Goal: Task Accomplishment & Management: Complete application form

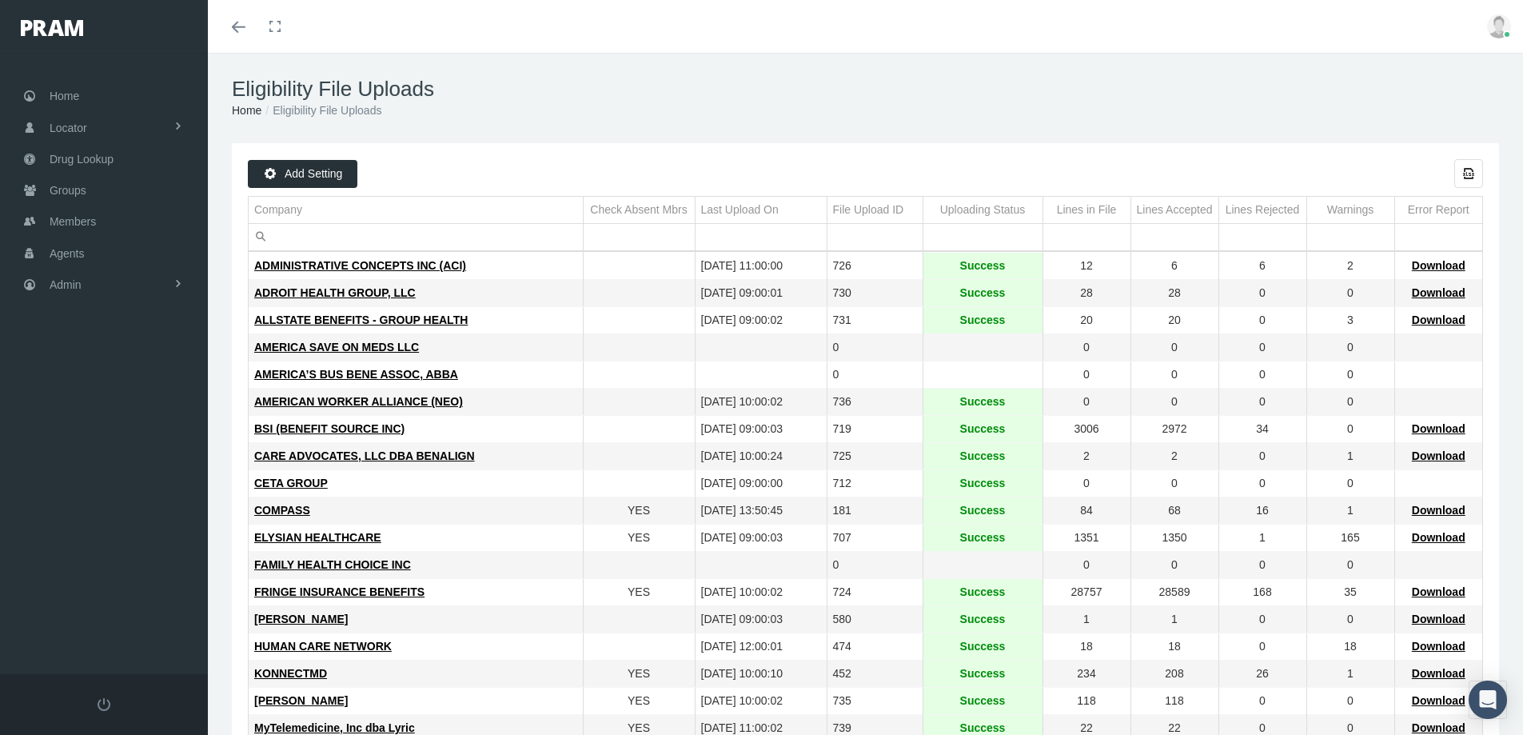
scroll to position [320, 0]
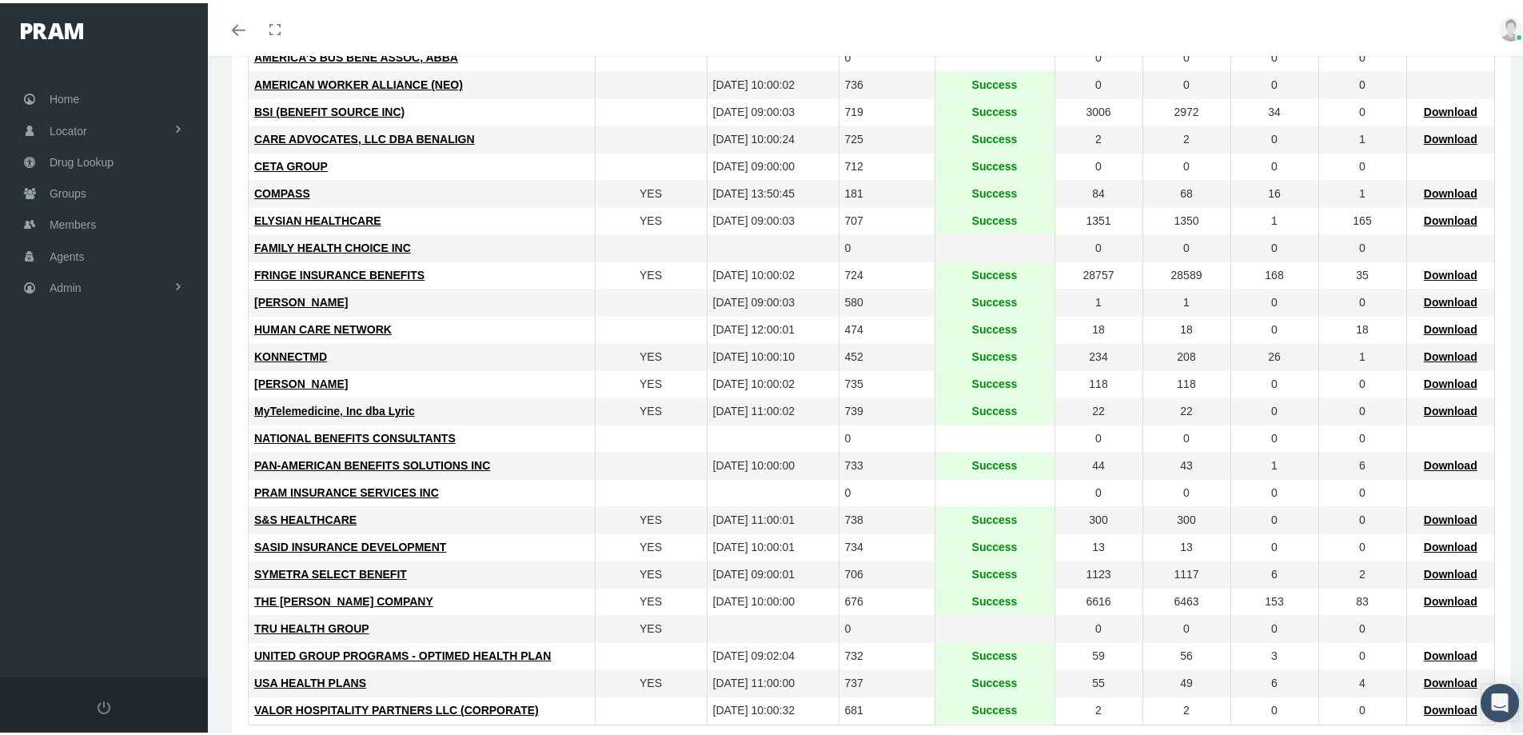
drag, startPoint x: 606, startPoint y: 63, endPoint x: 585, endPoint y: 70, distance: 22.0
click at [606, 63] on td "Data grid" at bounding box center [651, 55] width 112 height 27
drag, startPoint x: 63, startPoint y: 185, endPoint x: 78, endPoint y: 200, distance: 20.9
click at [63, 185] on span "Groups" at bounding box center [68, 190] width 37 height 30
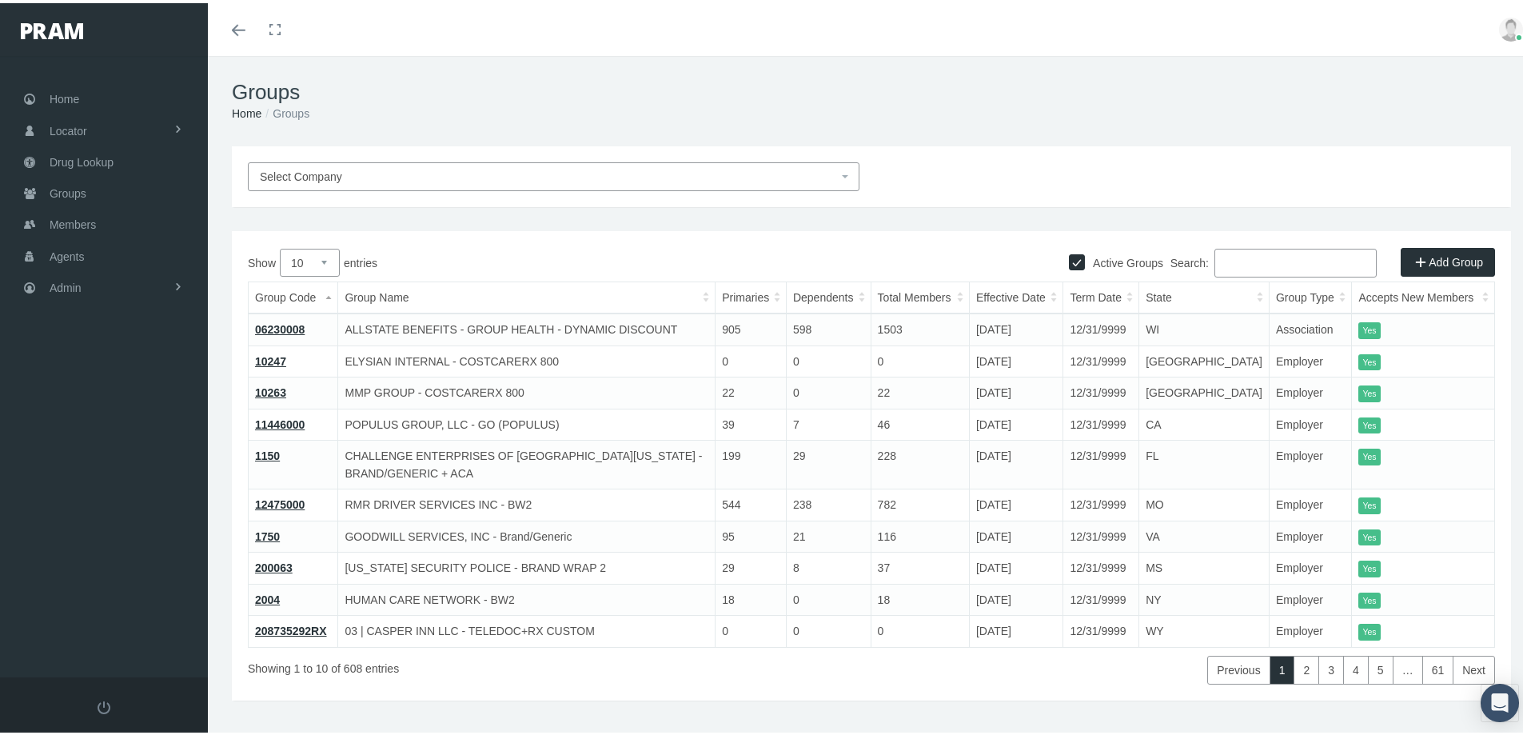
drag, startPoint x: 1216, startPoint y: 257, endPoint x: 1277, endPoint y: 266, distance: 61.4
click at [1219, 257] on input "Search:" at bounding box center [1295, 259] width 162 height 29
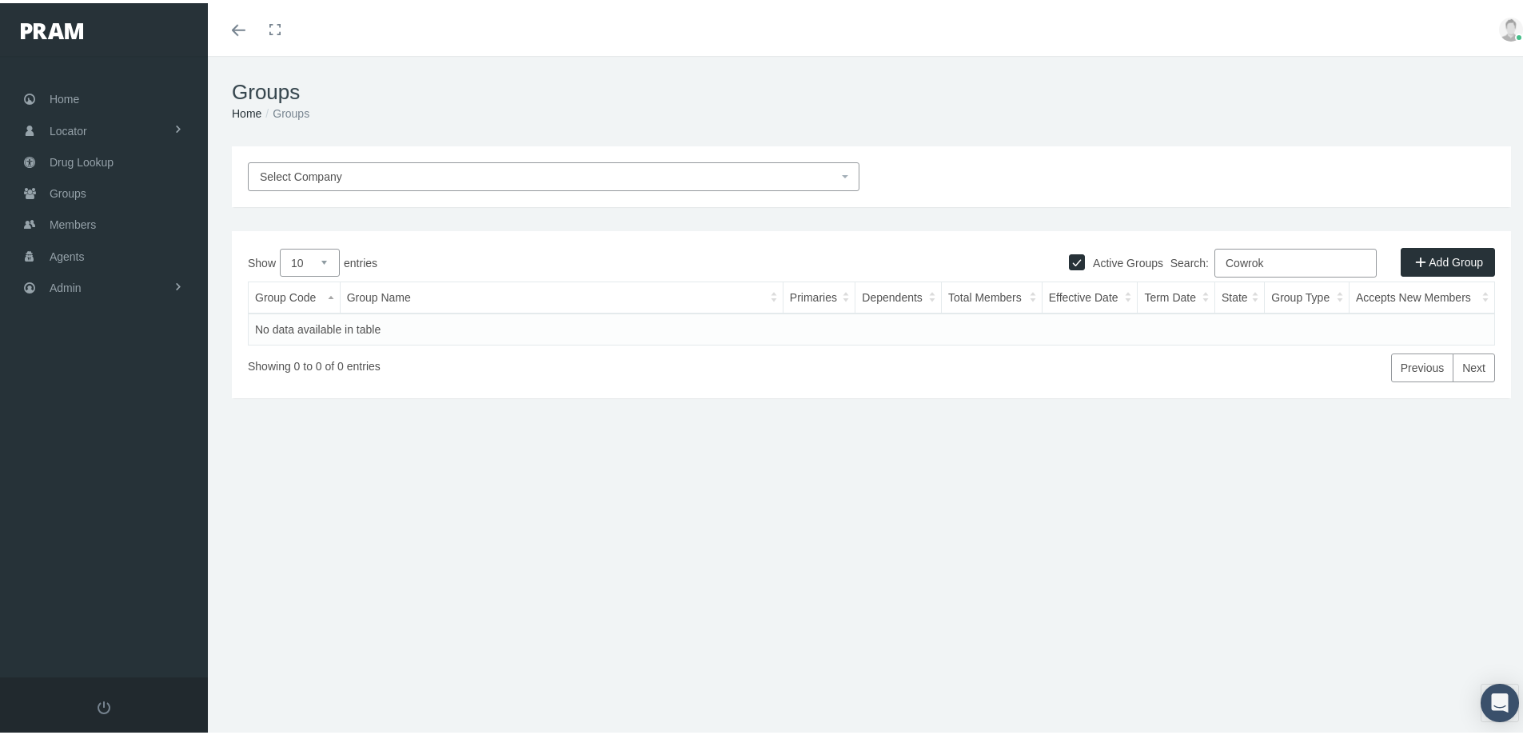
type input "Cowrok"
click at [305, 169] on span "Select Company" at bounding box center [301, 173] width 82 height 13
drag, startPoint x: 1259, startPoint y: 263, endPoint x: 1164, endPoint y: 281, distance: 96.9
click at [1165, 279] on div "Show 10 25 50 100 entries Search: Cowrok Group Code Group Name Primaries Depend…" at bounding box center [871, 311] width 1247 height 133
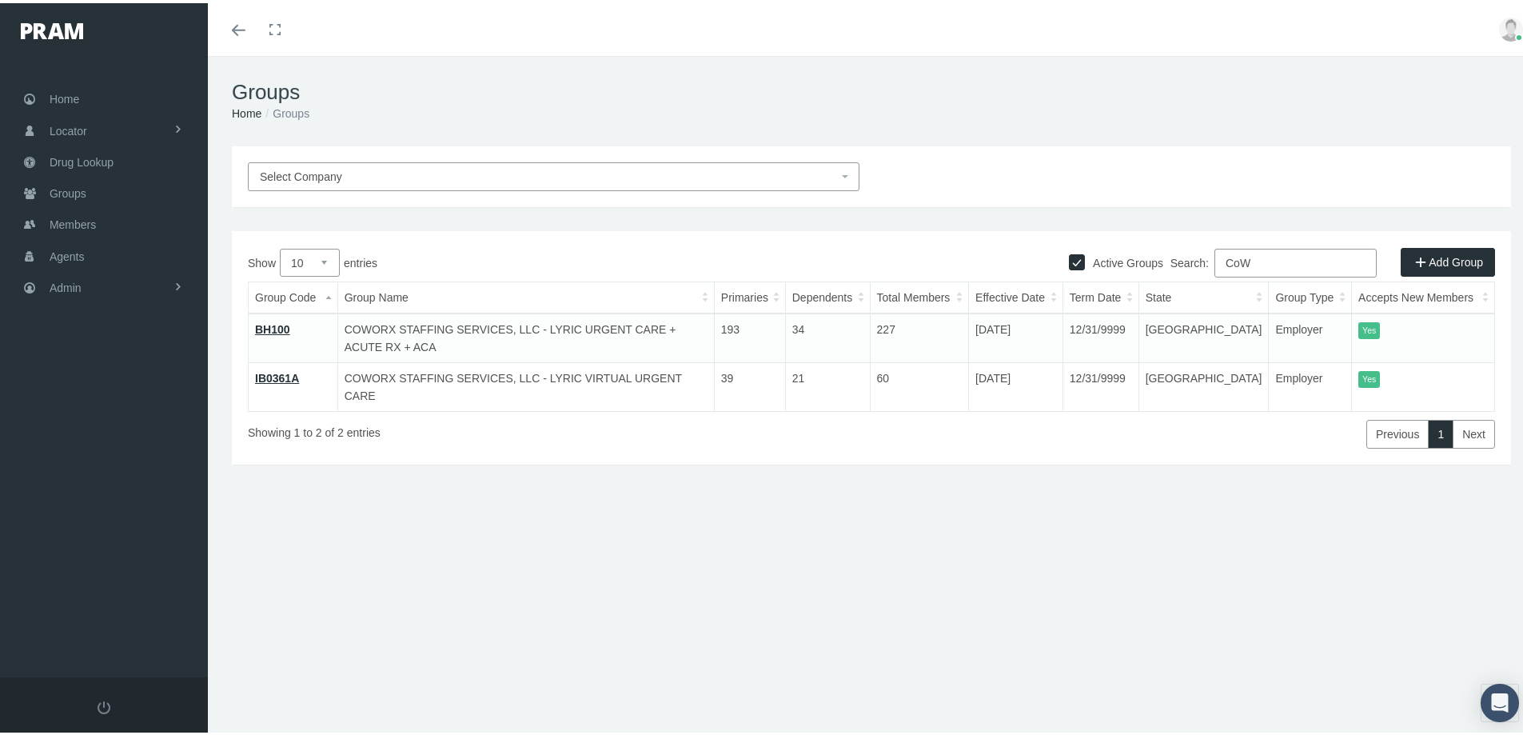
type input "CoW"
click at [663, 74] on div "Groups Home Groups" at bounding box center [871, 98] width 1327 height 90
click at [535, 655] on div "Groups Home Groups Select Company Active Groups Add Group Show 10 1" at bounding box center [871, 402] width 1327 height 699
click at [68, 221] on span "Members" at bounding box center [73, 221] width 46 height 30
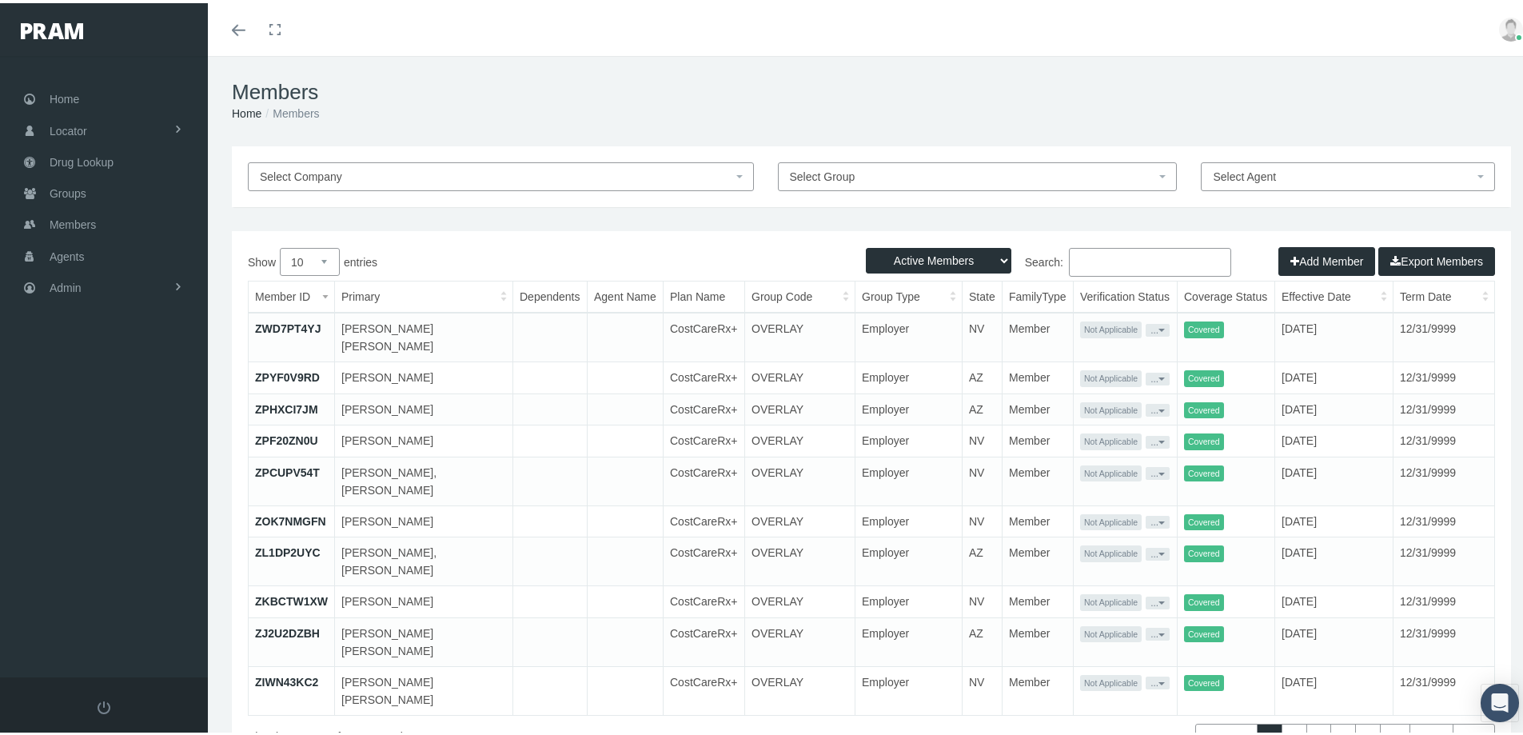
click at [1303, 261] on button "Add Member" at bounding box center [1326, 258] width 97 height 29
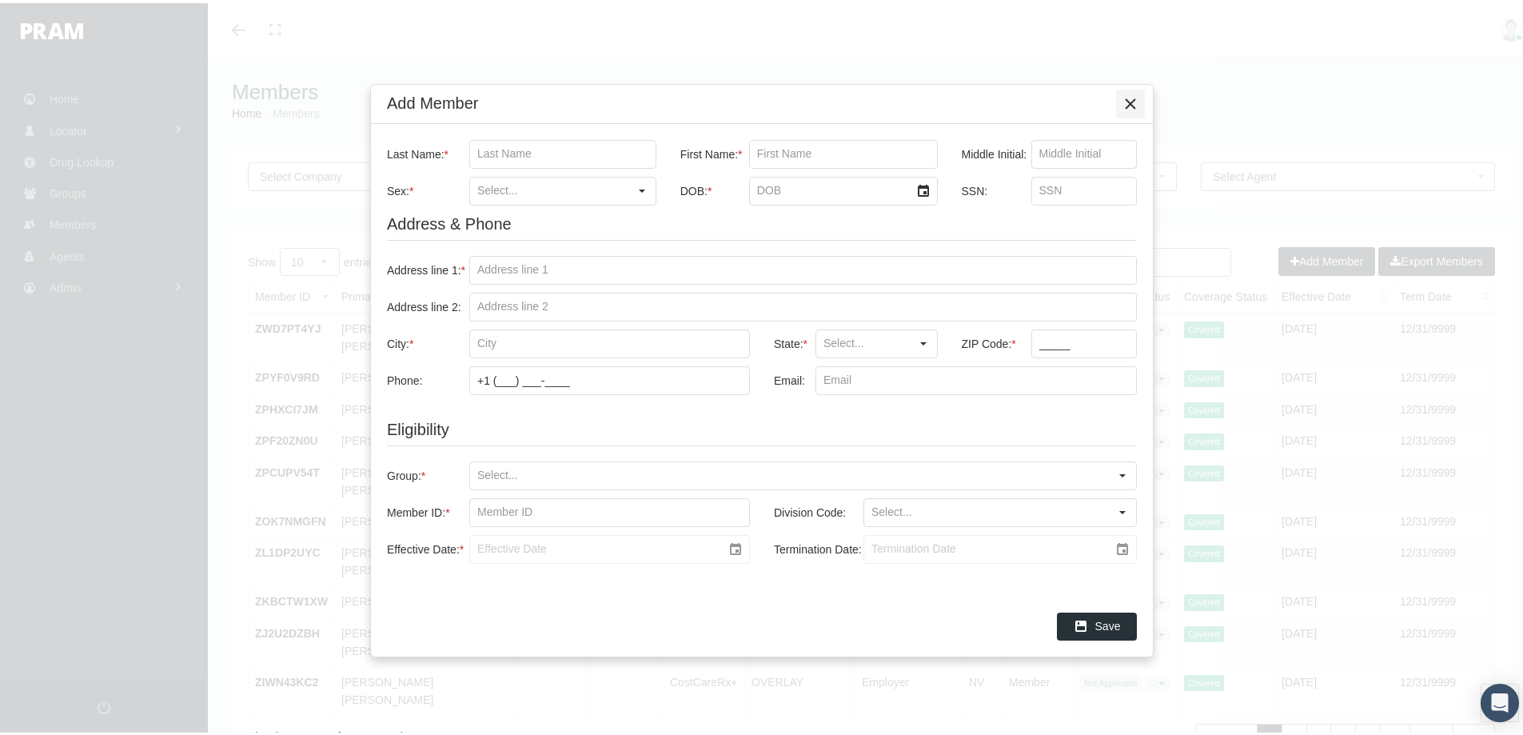
drag, startPoint x: 1133, startPoint y: 95, endPoint x: 1070, endPoint y: 124, distance: 69.4
click at [1131, 96] on icon "Close" at bounding box center [1130, 101] width 14 height 14
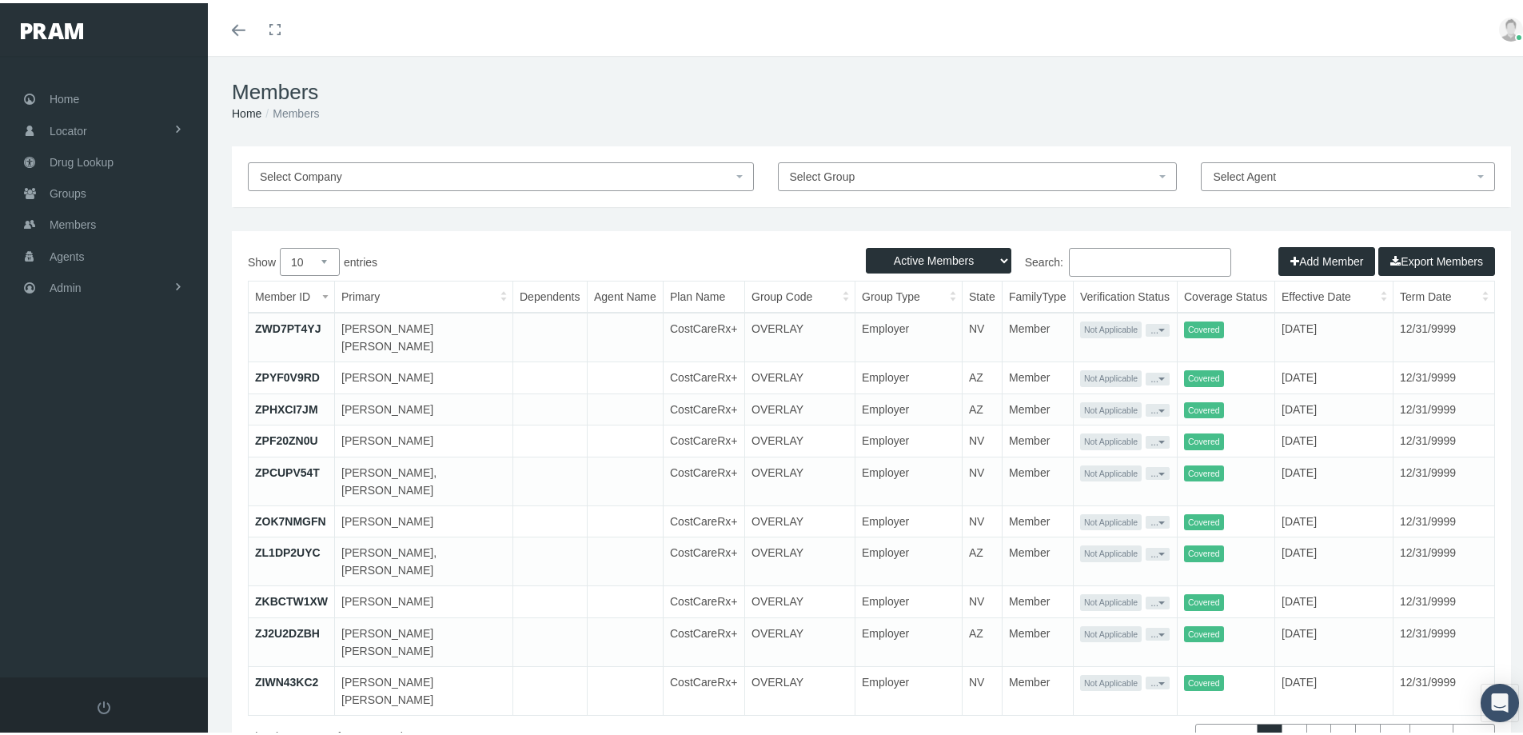
click at [1296, 54] on form "Toggle navigation Toggle menubar Toggle fullscreen Profile Logout" at bounding box center [767, 433] width 1535 height 760
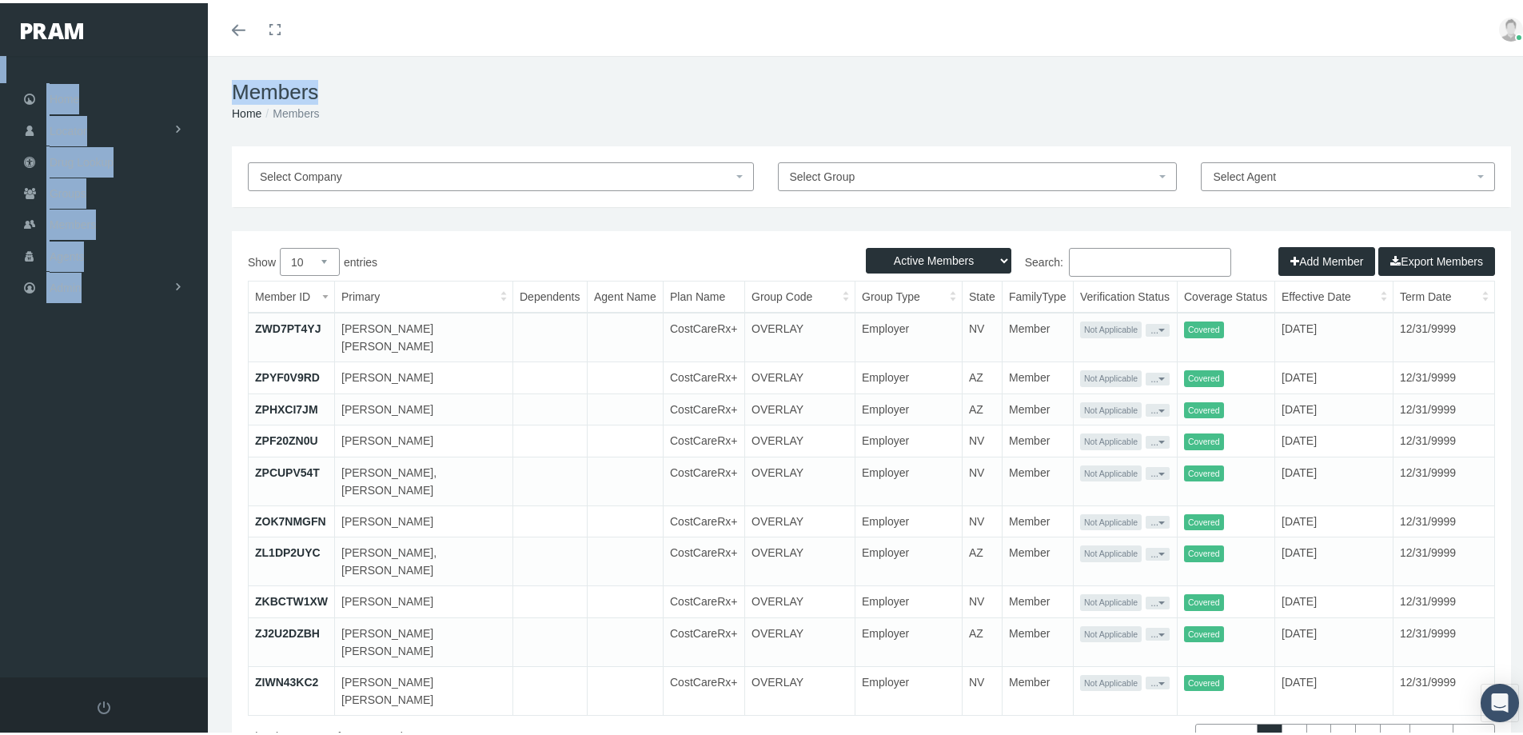
click at [444, 79] on h1 "Members" at bounding box center [871, 89] width 1279 height 25
click at [1318, 257] on button "Add Member" at bounding box center [1326, 258] width 97 height 29
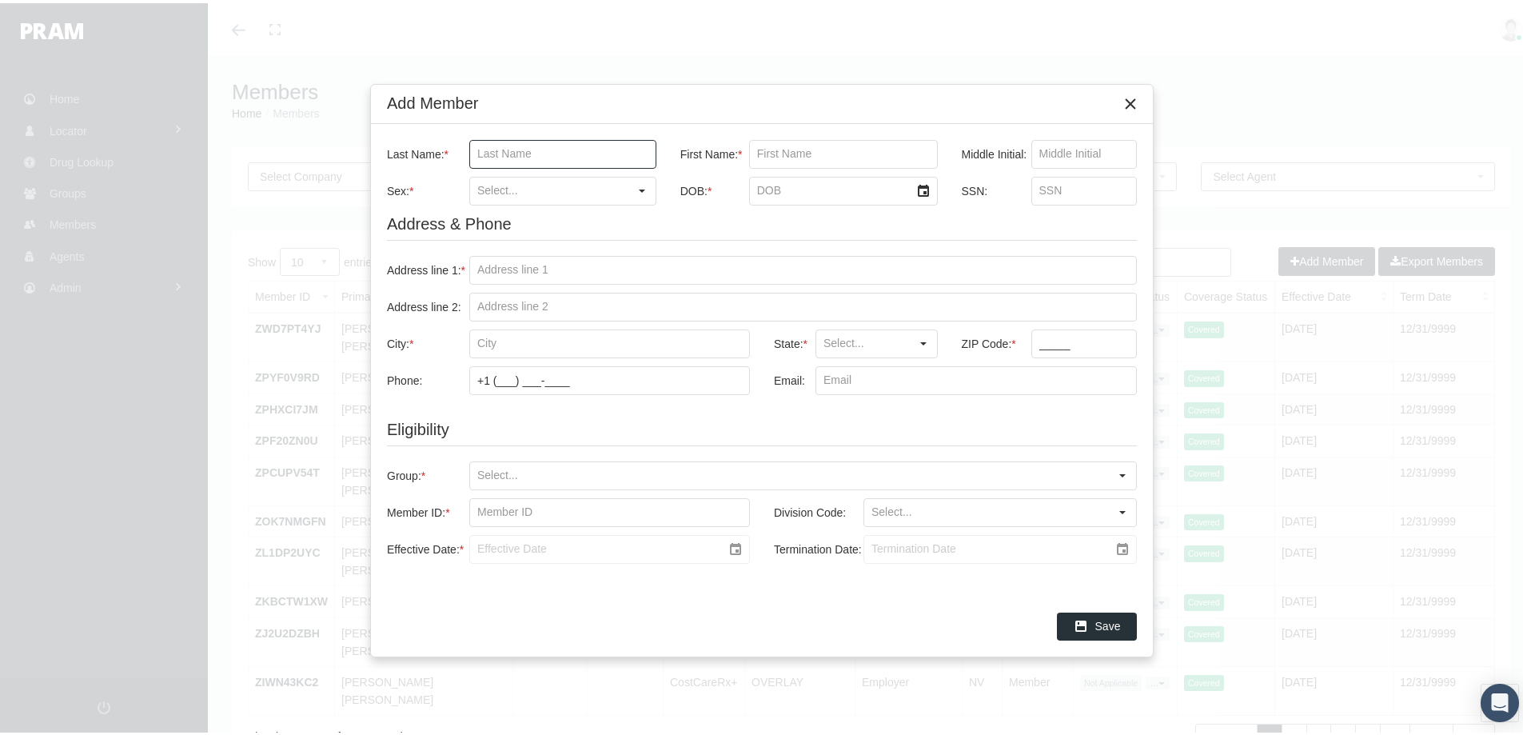
click at [493, 150] on input "Last Name: *" at bounding box center [562, 150] width 185 height 27
type input "Dickenson"
type input "susan"
type input "f"
click at [509, 193] on input "Sex: *" at bounding box center [549, 187] width 158 height 27
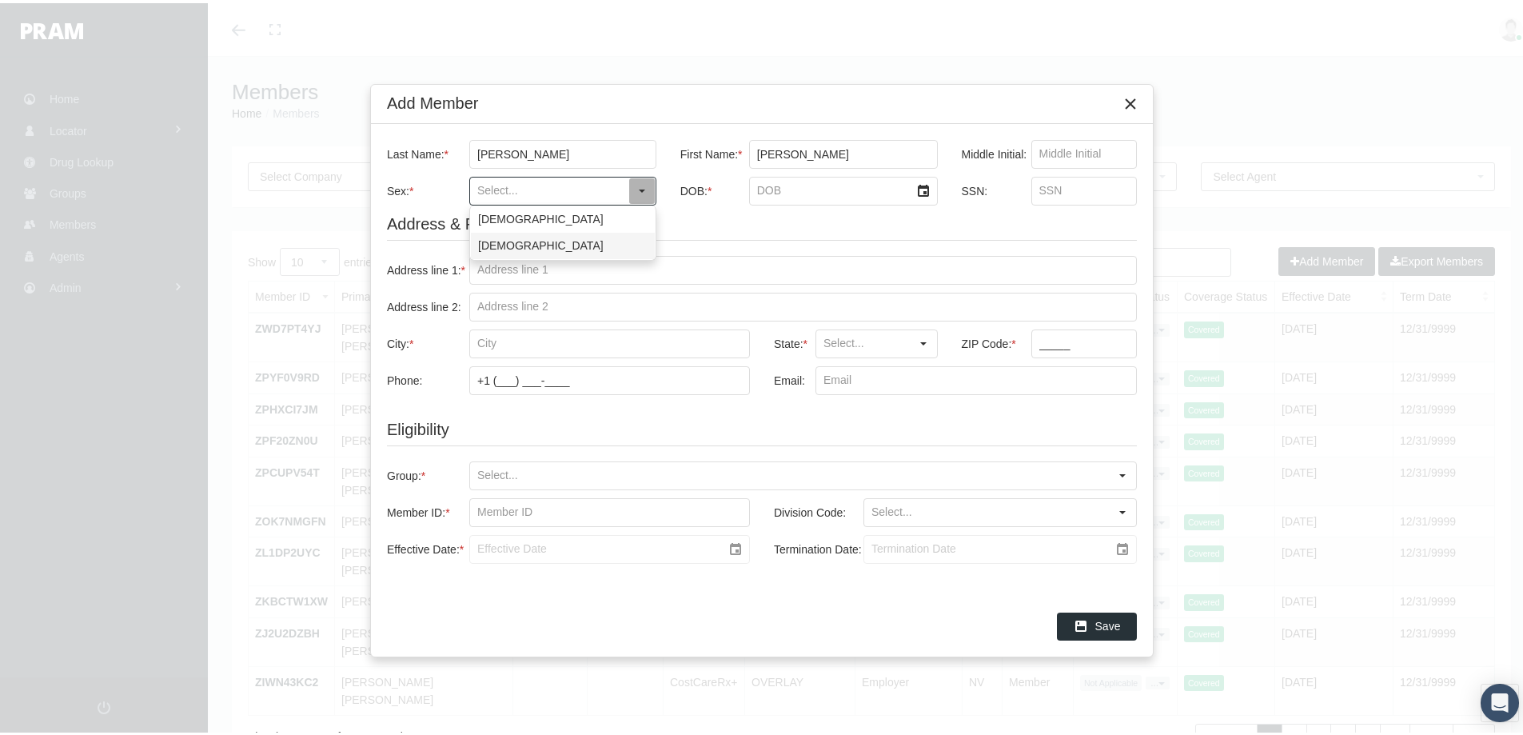
click at [493, 234] on div "Female" at bounding box center [563, 242] width 184 height 26
type input "Female"
click at [764, 187] on input "DOB: *" at bounding box center [830, 187] width 160 height 27
type input "9/17/1963"
drag, startPoint x: 510, startPoint y: 267, endPoint x: 525, endPoint y: 268, distance: 15.2
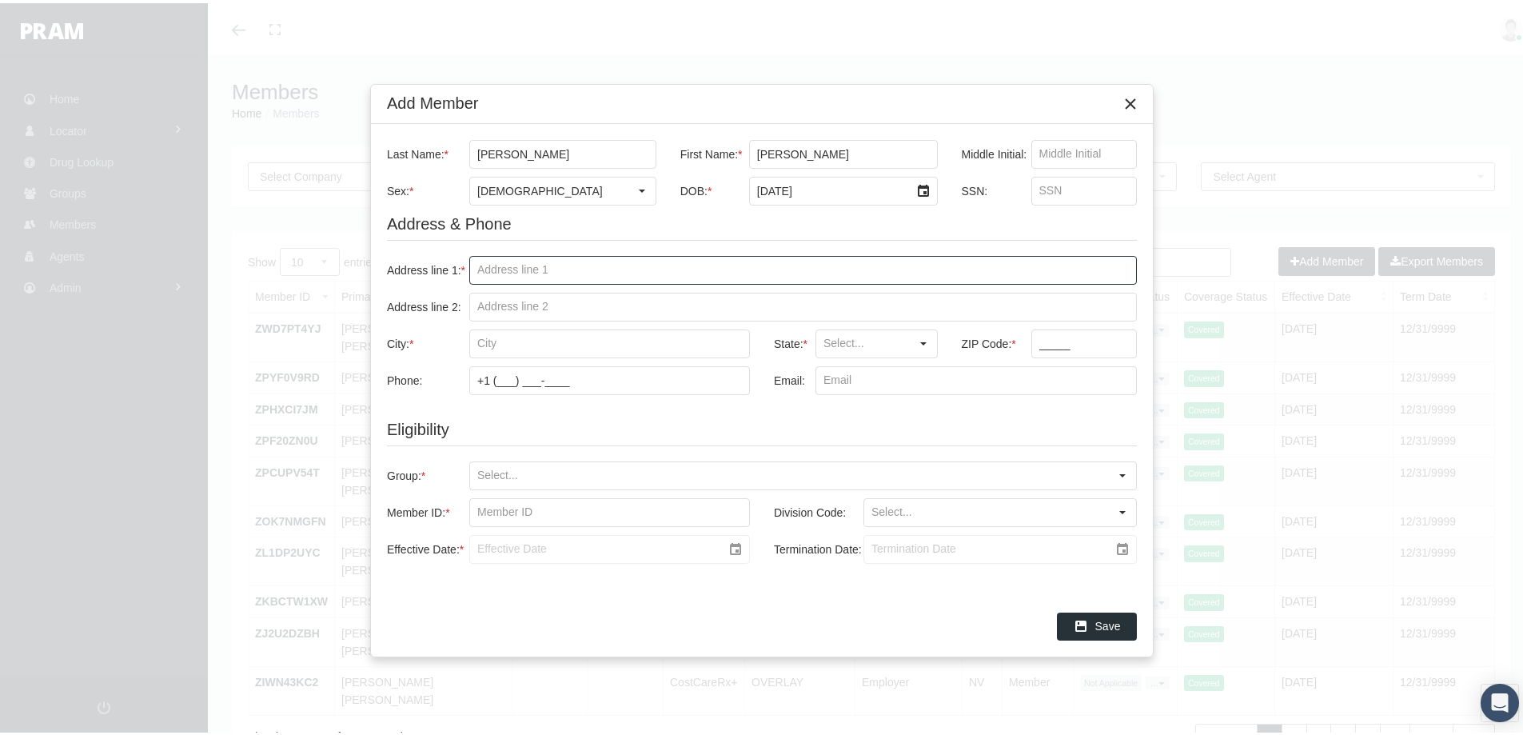
click at [510, 267] on input "Address line 1: *" at bounding box center [803, 266] width 666 height 27
click at [518, 269] on input "N4905 Shcie Road" at bounding box center [803, 266] width 666 height 27
click at [586, 265] on input "N4905 ScHie Road" at bounding box center [803, 266] width 666 height 27
type input "N4905 ScHie Road"
click at [521, 344] on input "City: *" at bounding box center [609, 340] width 279 height 27
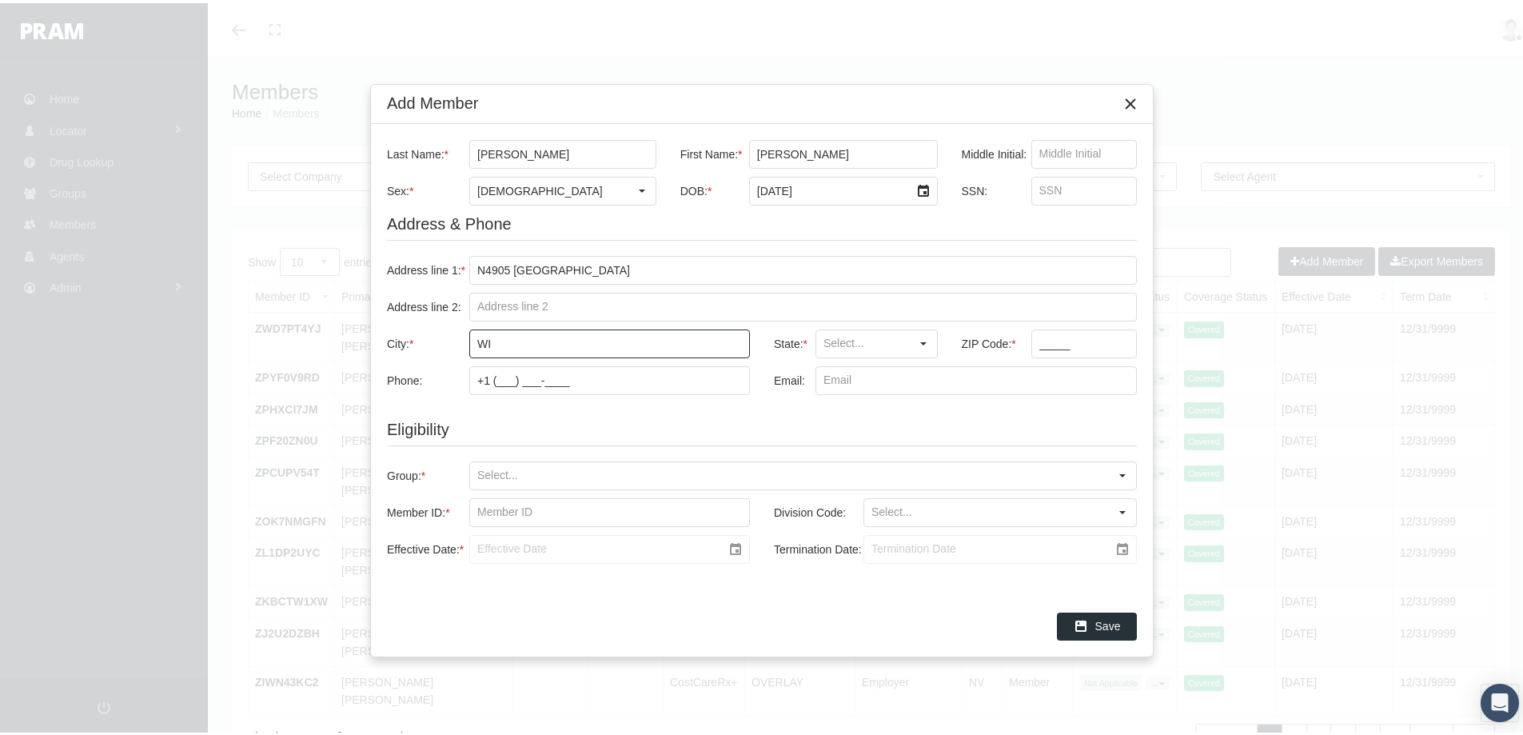
type input "W"
type input "Prentice"
type input "E"
click at [834, 366] on div "WI" at bounding box center [876, 369] width 119 height 26
type input "WI"
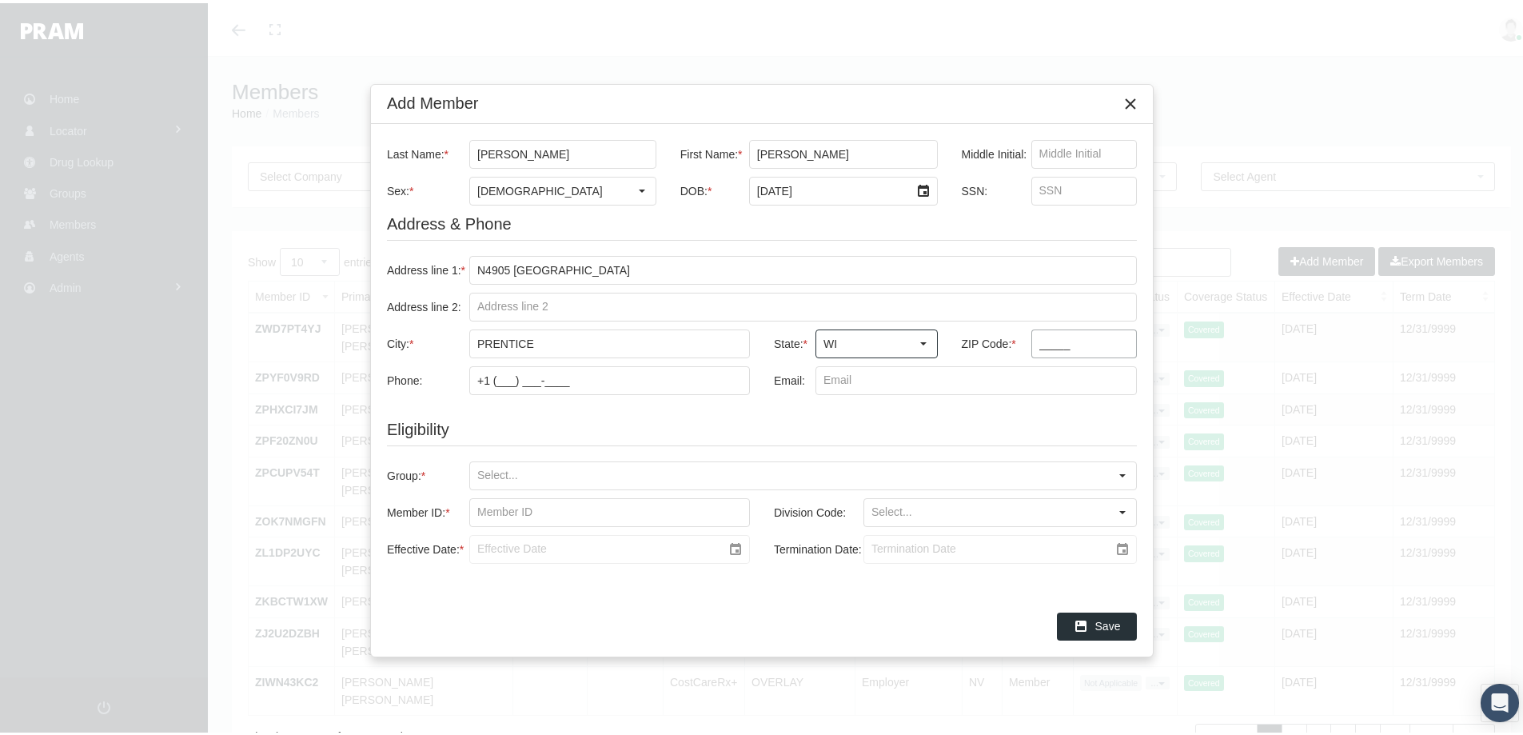
click at [1037, 344] on input "_____" at bounding box center [1084, 340] width 105 height 27
type input "54556"
click at [489, 470] on input "Group: *" at bounding box center [789, 472] width 639 height 27
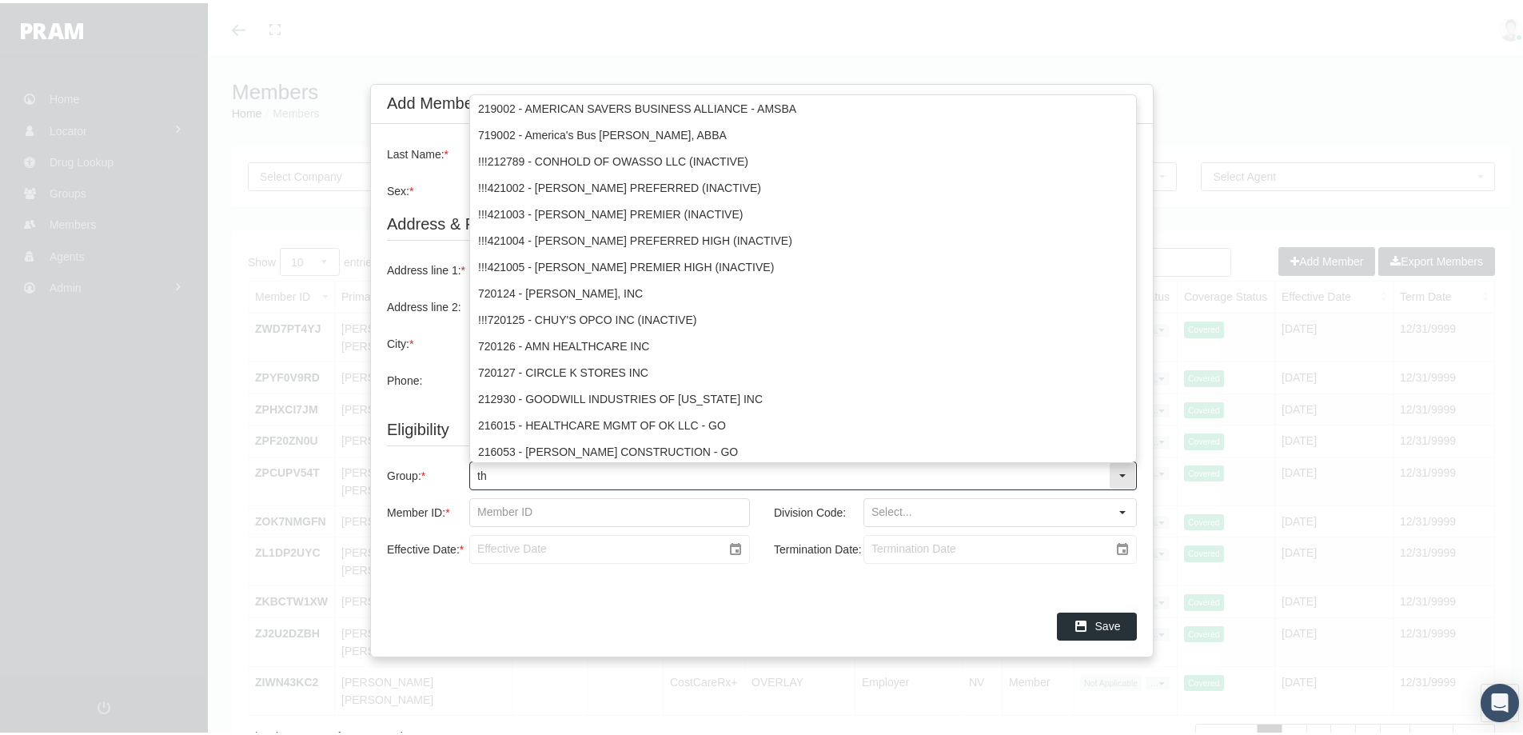
type input "thg"
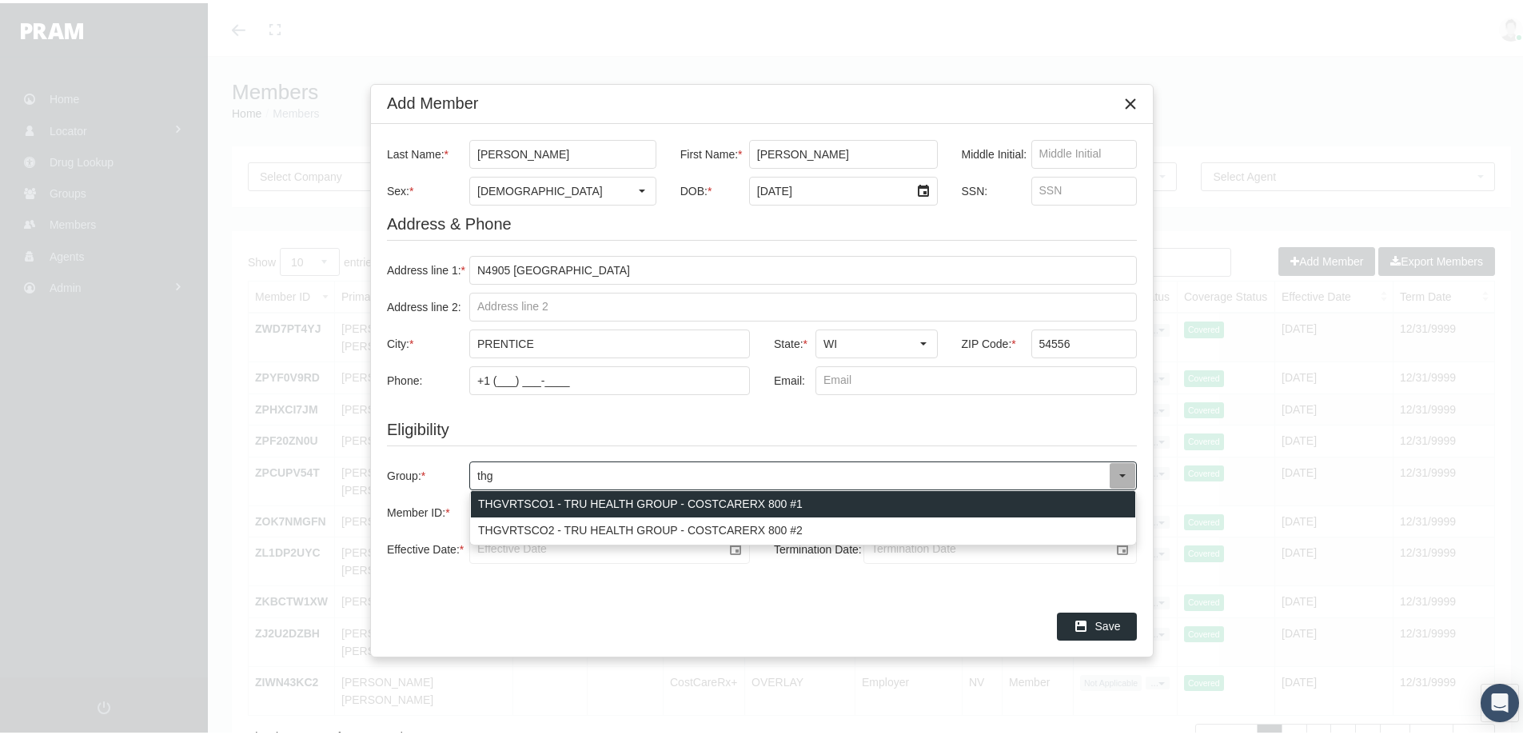
click at [524, 502] on div "THGVRTSCO1 - TRU HEALTH GROUP - COSTCARERX 800 #1" at bounding box center [803, 501] width 664 height 26
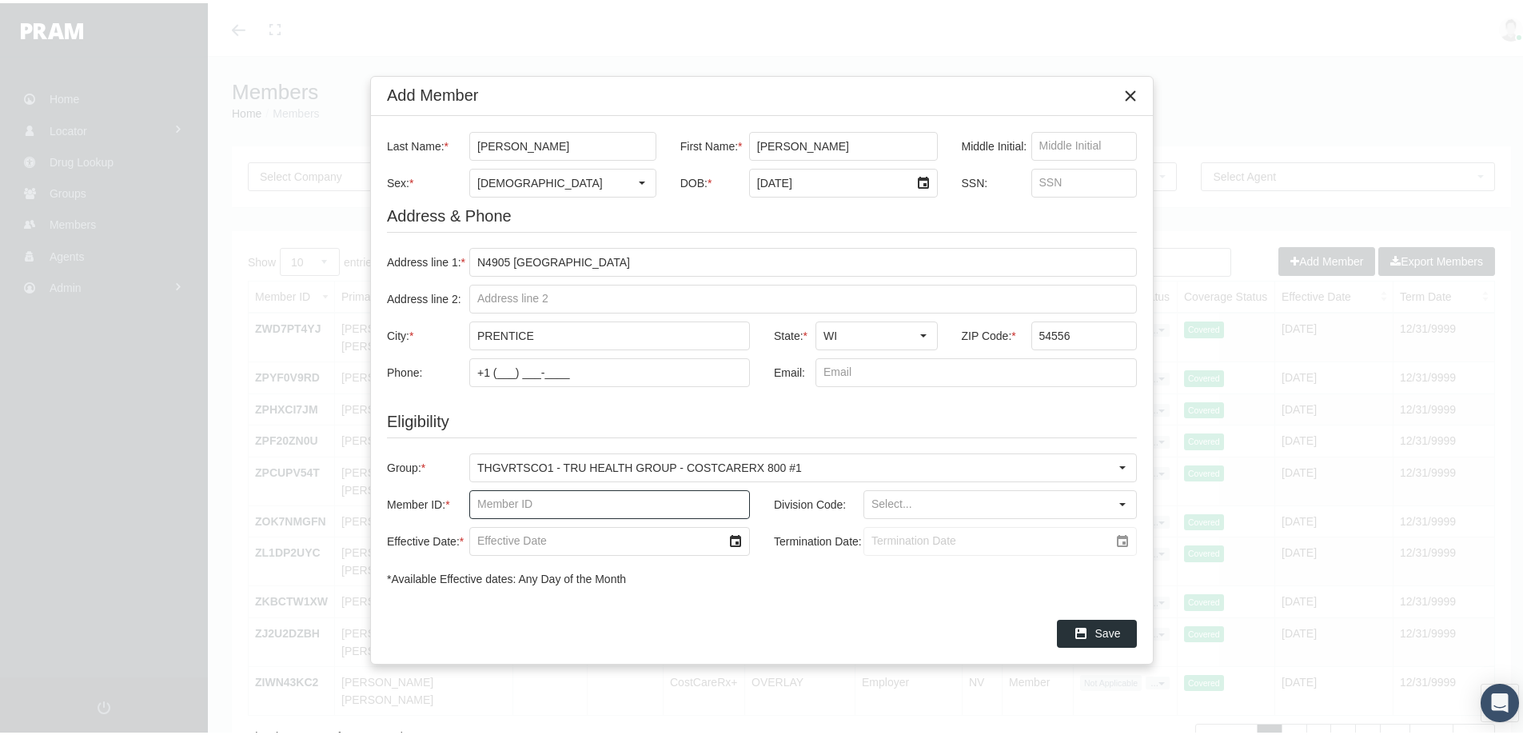
click at [499, 500] on input "Member ID: *" at bounding box center [609, 501] width 279 height 27
type input "684929020"
click at [919, 530] on div "DEFAULT BLANK" at bounding box center [1000, 529] width 270 height 26
type input "DEFAULT BLANK"
click at [507, 537] on input "Effective Date: *" at bounding box center [596, 537] width 252 height 27
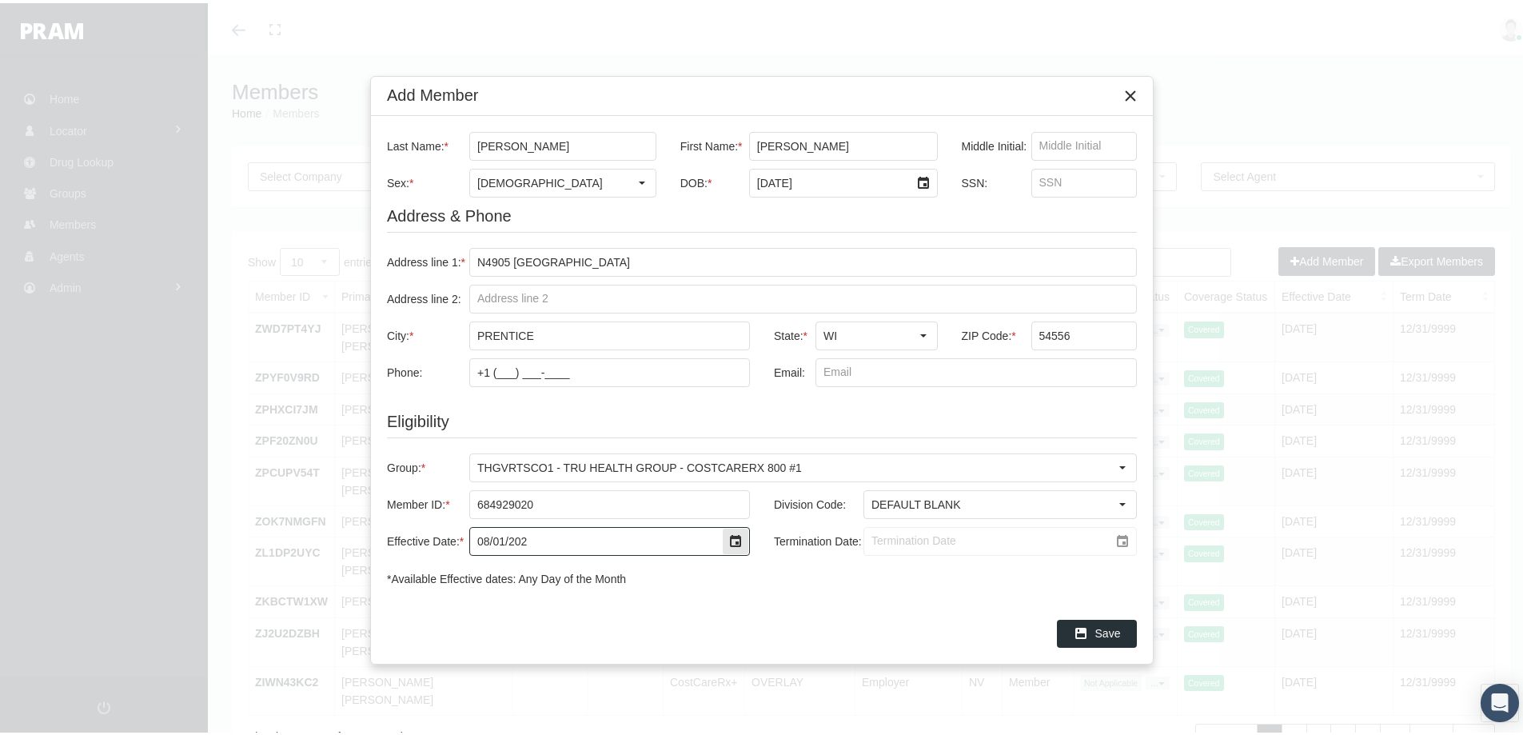
type input "08/01/2025"
click at [875, 533] on input "Termination Date:" at bounding box center [986, 537] width 245 height 27
type input "12/31/2039"
click at [912, 611] on div "Save" at bounding box center [762, 629] width 782 height 61
click at [1106, 631] on span "Save" at bounding box center [1108, 629] width 26 height 13
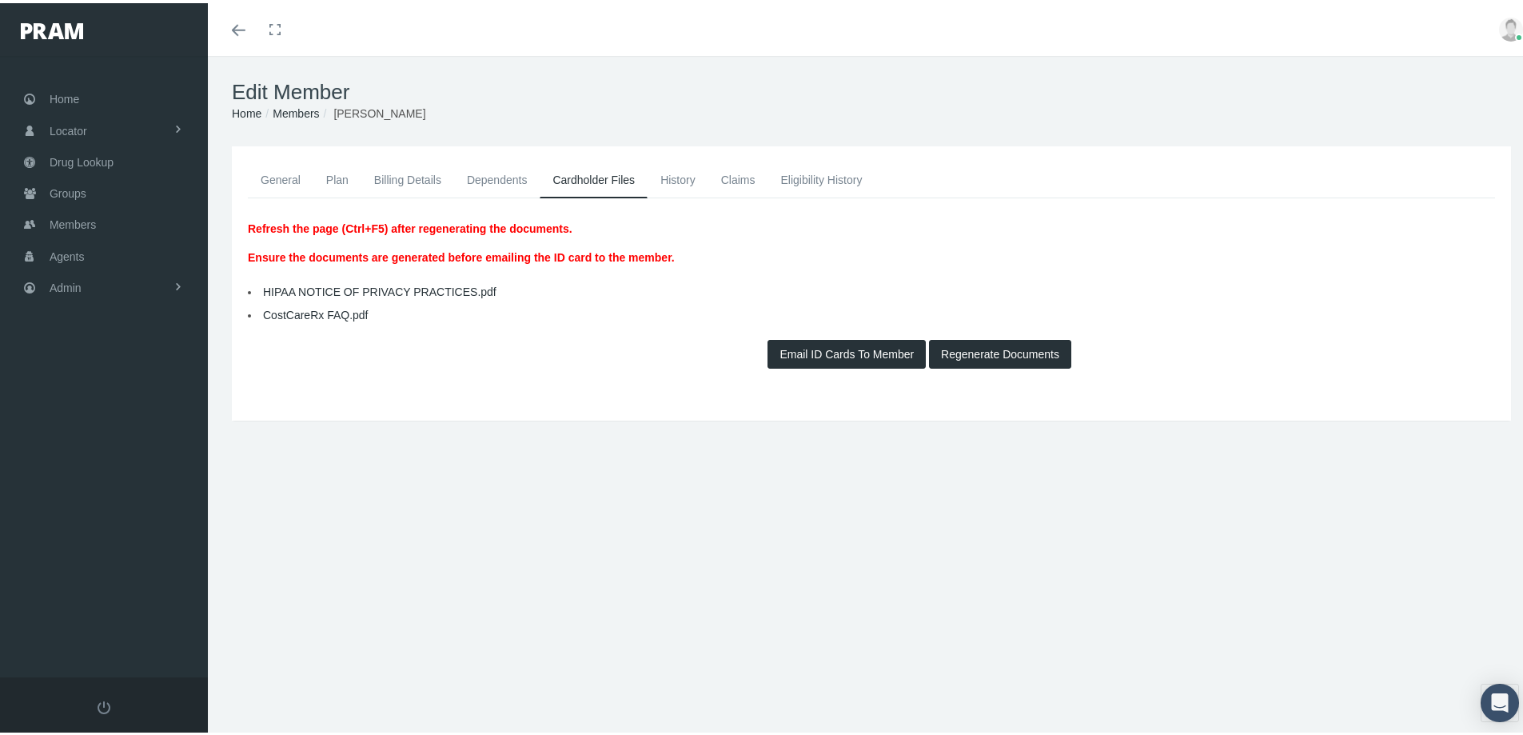
click at [280, 174] on link "General" at bounding box center [281, 176] width 66 height 35
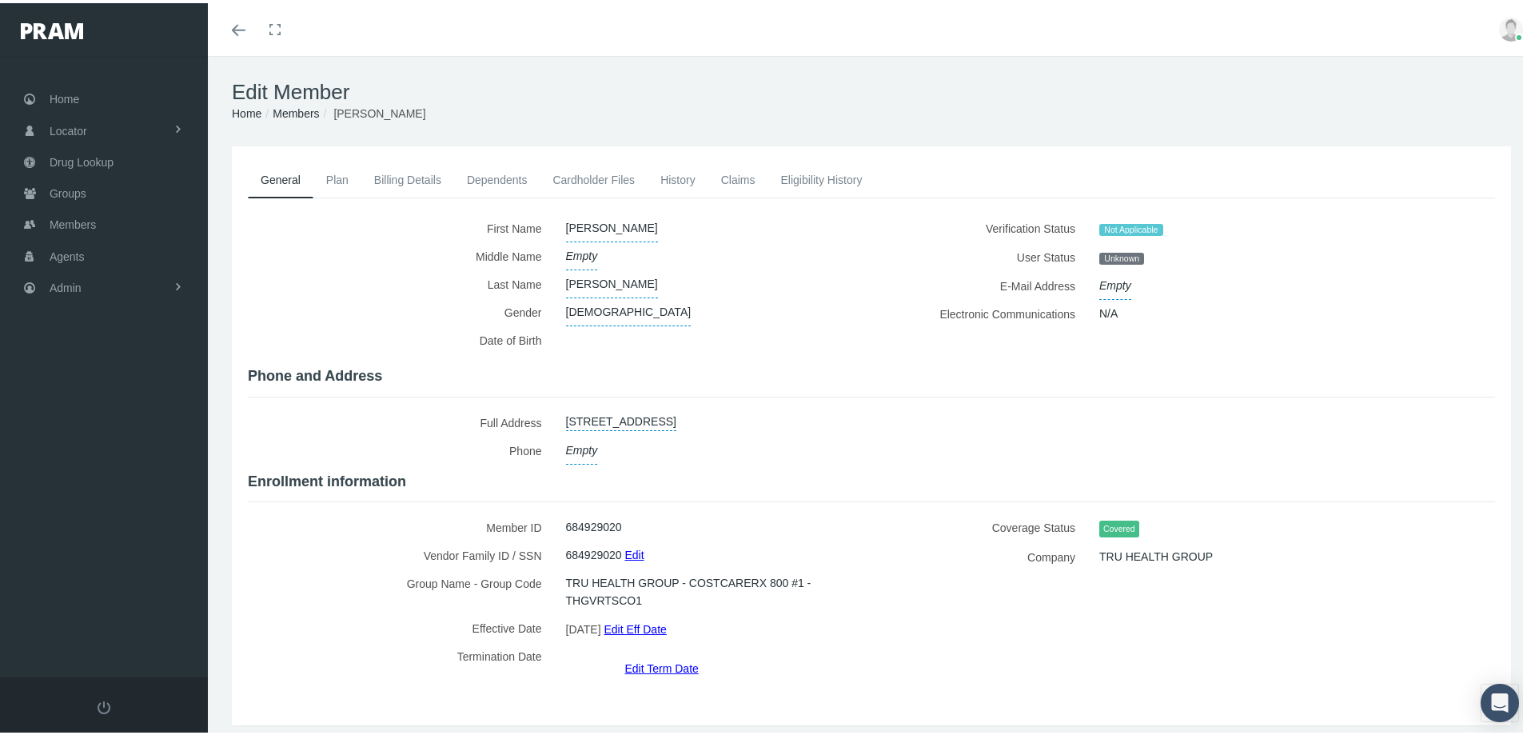
click at [675, 172] on link "History" at bounding box center [677, 176] width 61 height 35
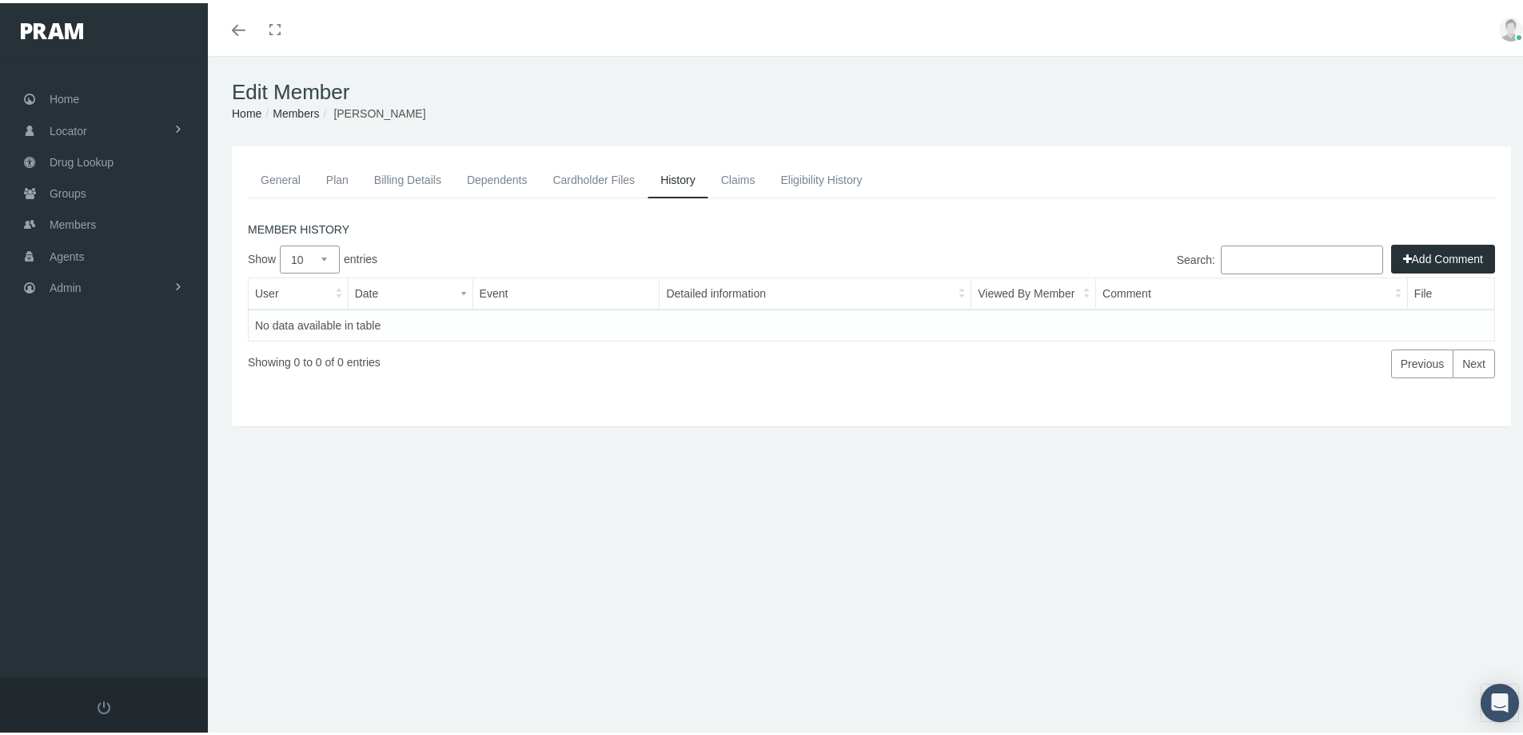
click at [1432, 256] on button "Add Comment" at bounding box center [1443, 255] width 104 height 29
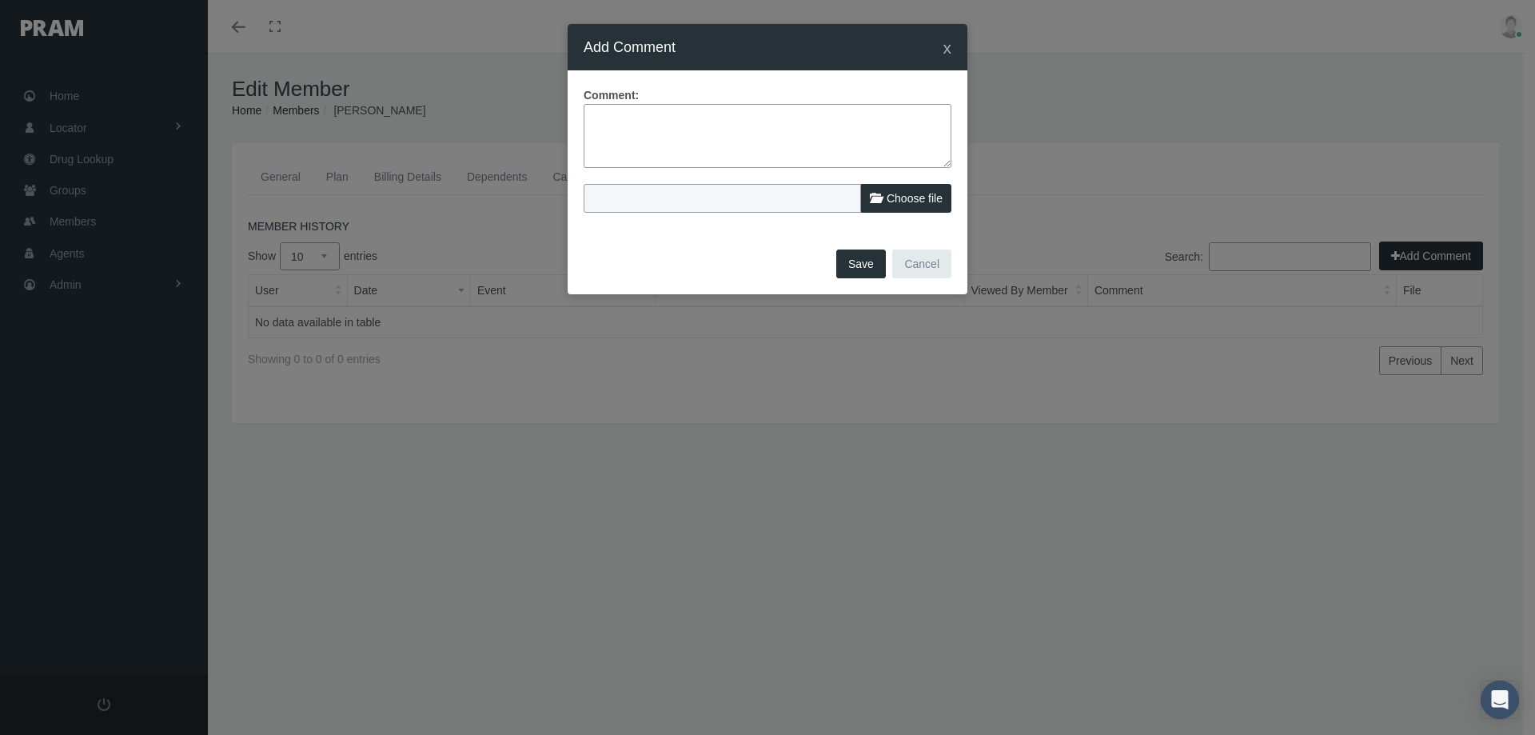
click at [611, 118] on textarea at bounding box center [768, 136] width 368 height 64
drag, startPoint x: 634, startPoint y: 139, endPoint x: 665, endPoint y: 138, distance: 31.2
click at [636, 138] on textarea "Member called in and was having an issue with service - Group has not senta fil…" at bounding box center [768, 136] width 368 height 64
click at [642, 136] on textarea "Member called in and was having an issue with service - Group has not sent a fi…" at bounding box center [768, 136] width 368 height 64
click at [795, 136] on textarea "Member called in and was having an issue with service - Group has not sent an u…" at bounding box center [768, 136] width 368 height 64
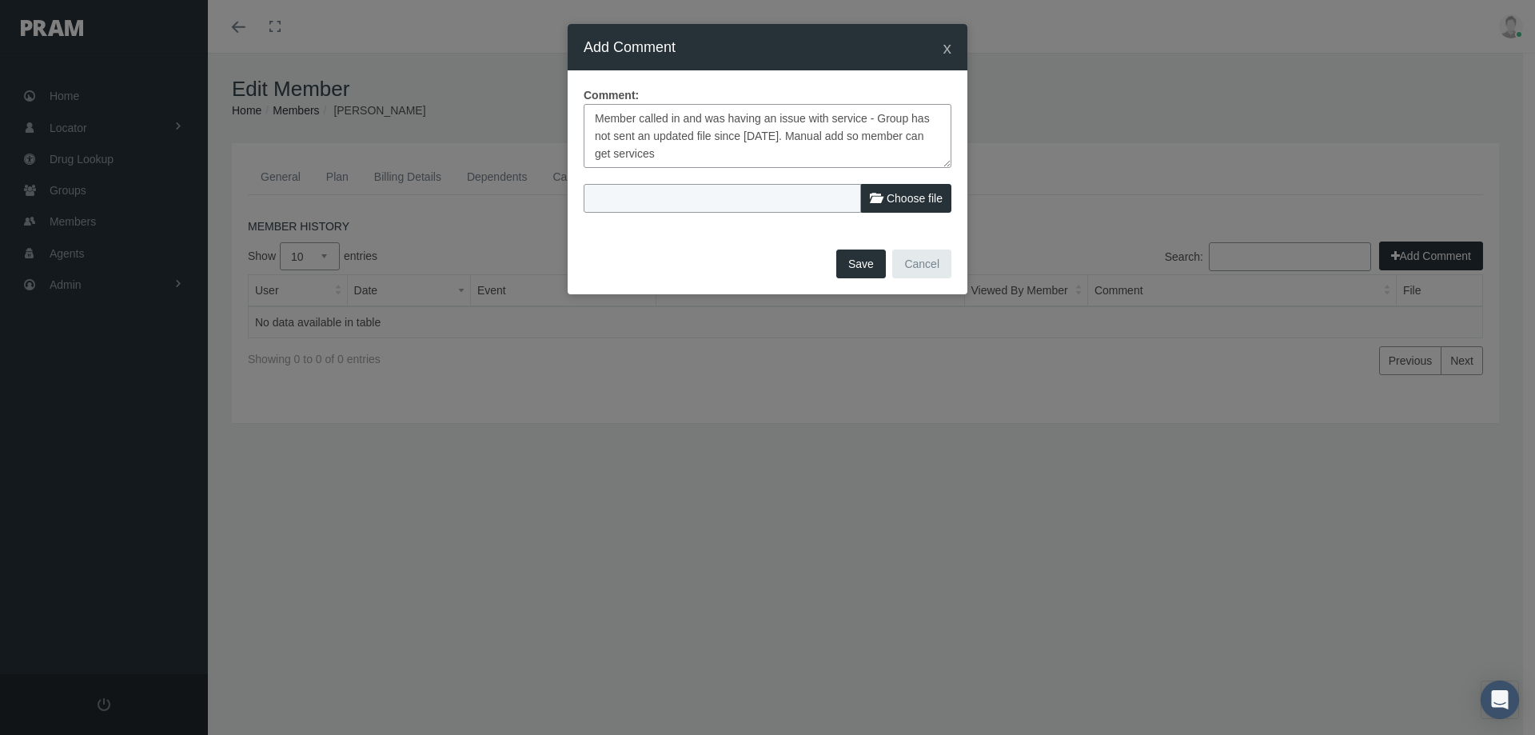
type textarea "Member called in and was having an issue with service - Group has not sent an u…"
click at [866, 263] on button "Save" at bounding box center [861, 263] width 50 height 29
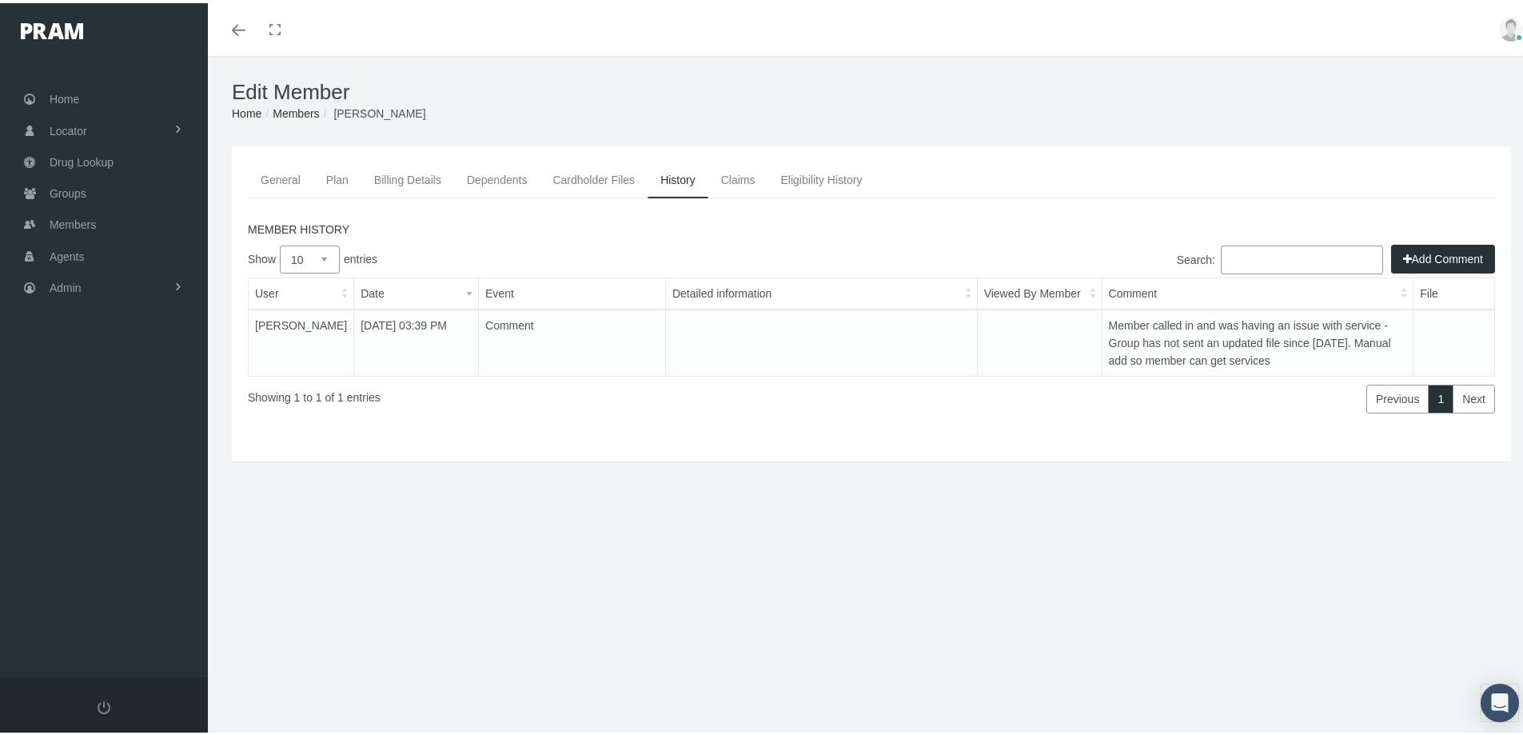
click at [281, 179] on link "General" at bounding box center [281, 176] width 66 height 35
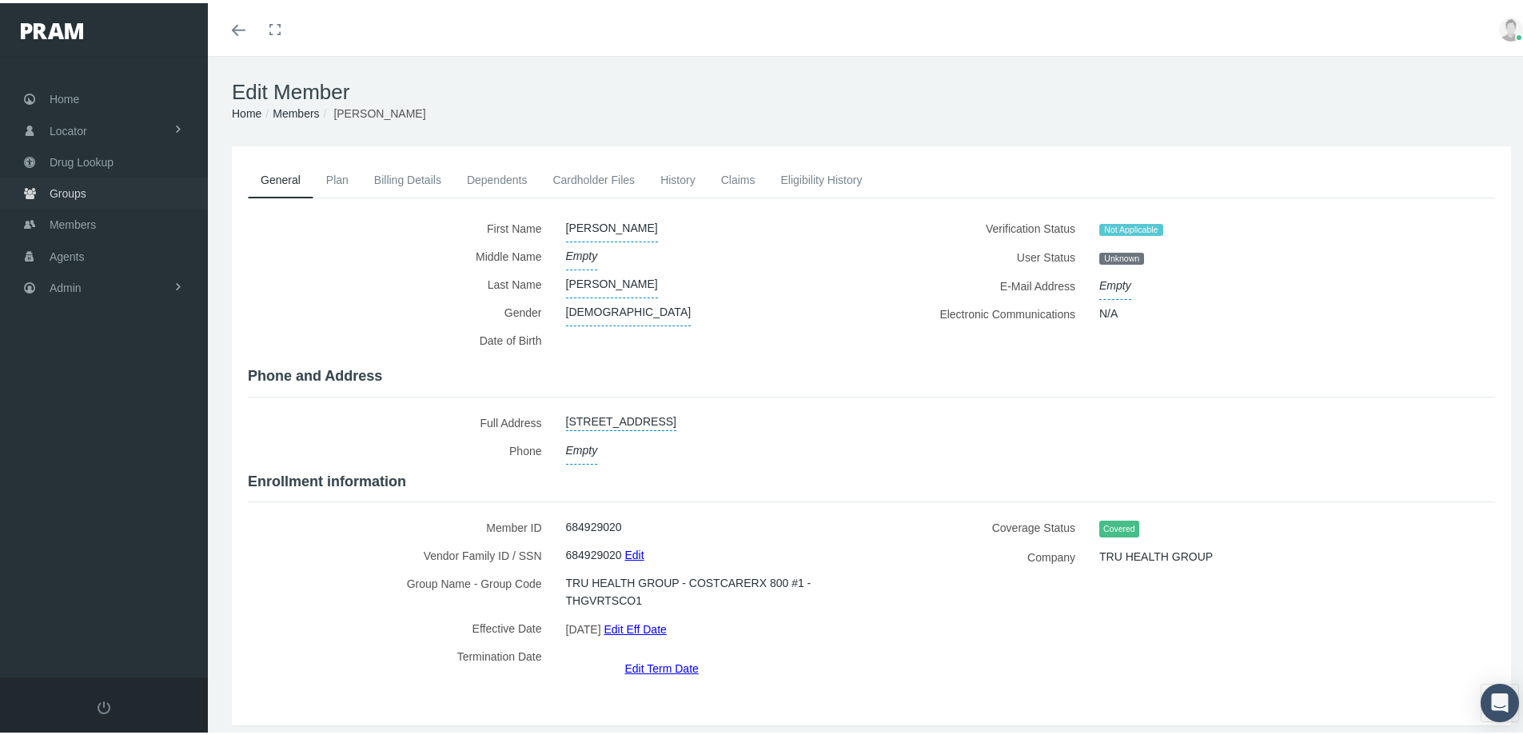
click at [67, 186] on span "Groups" at bounding box center [68, 190] width 37 height 30
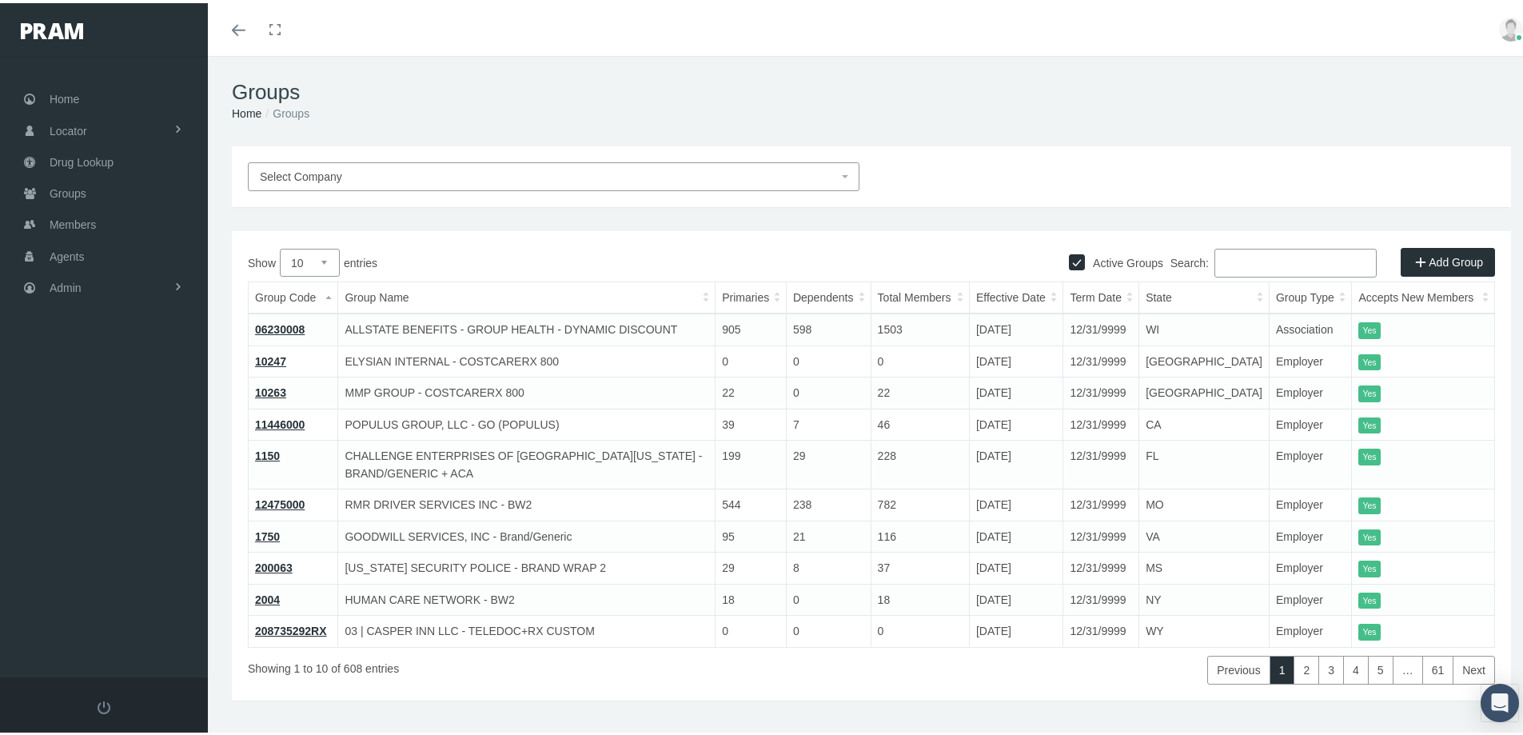
click at [1214, 259] on input "Search:" at bounding box center [1295, 259] width 162 height 29
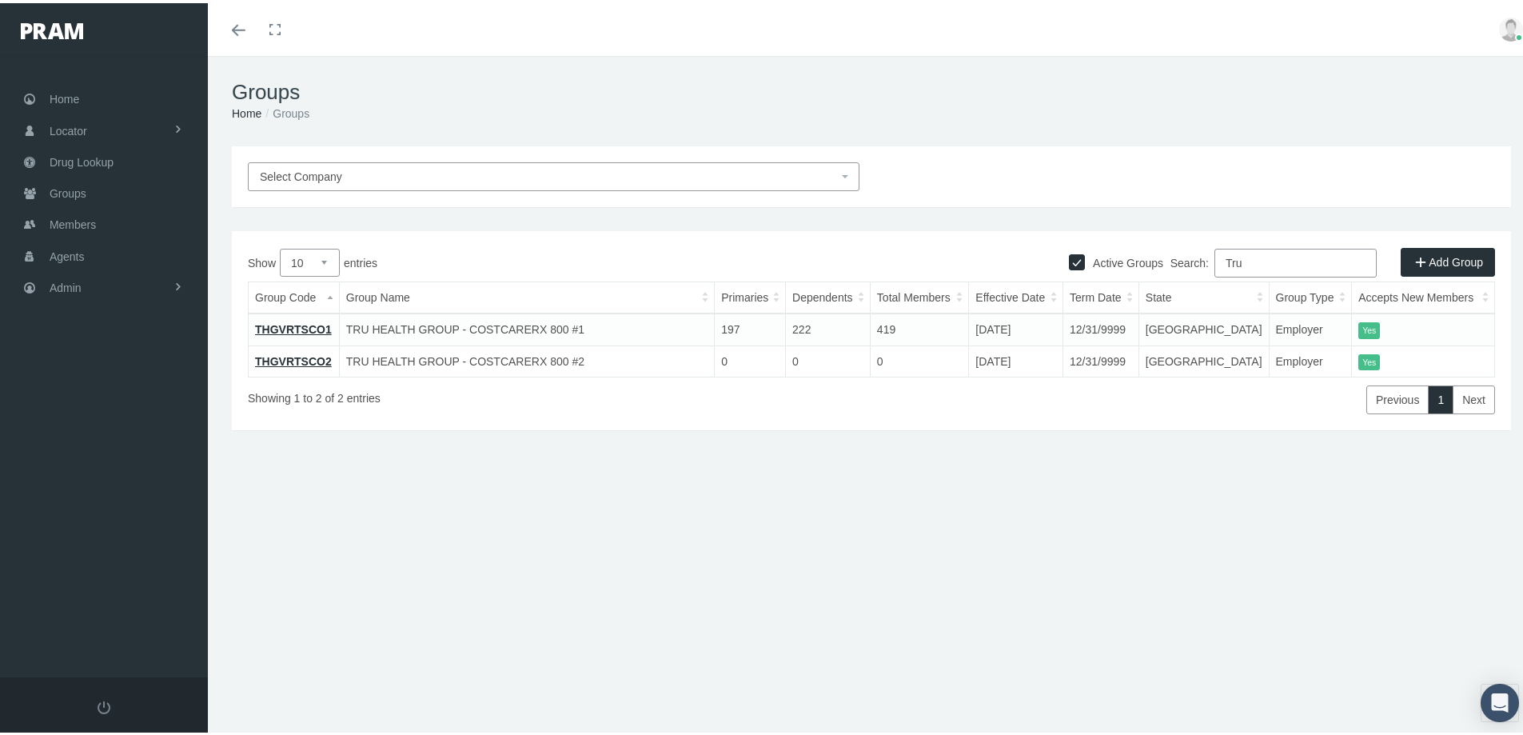
type input "Tru"
click at [289, 327] on link "THGVRTSCO1" at bounding box center [293, 326] width 77 height 13
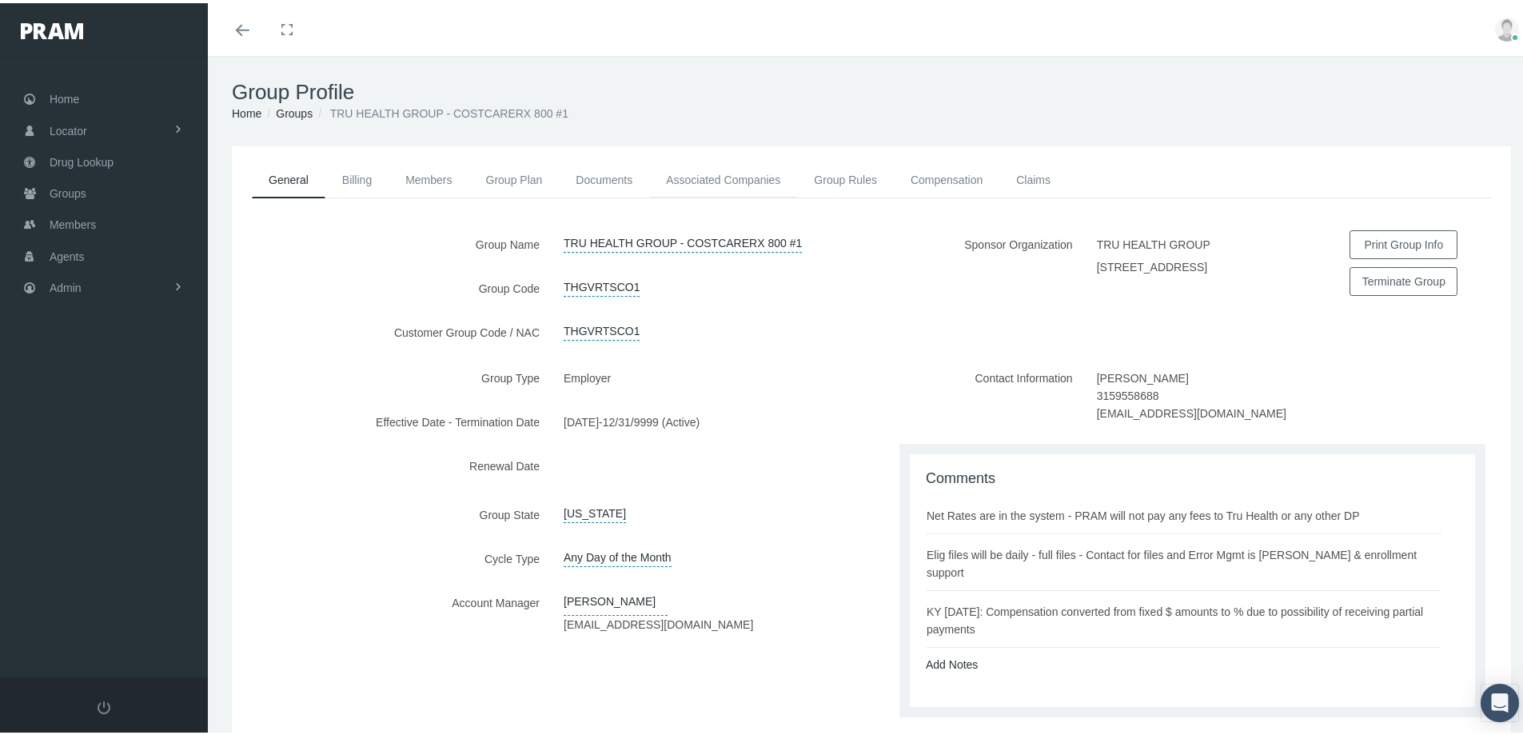
click at [719, 175] on link "Associated Companies" at bounding box center [723, 176] width 148 height 35
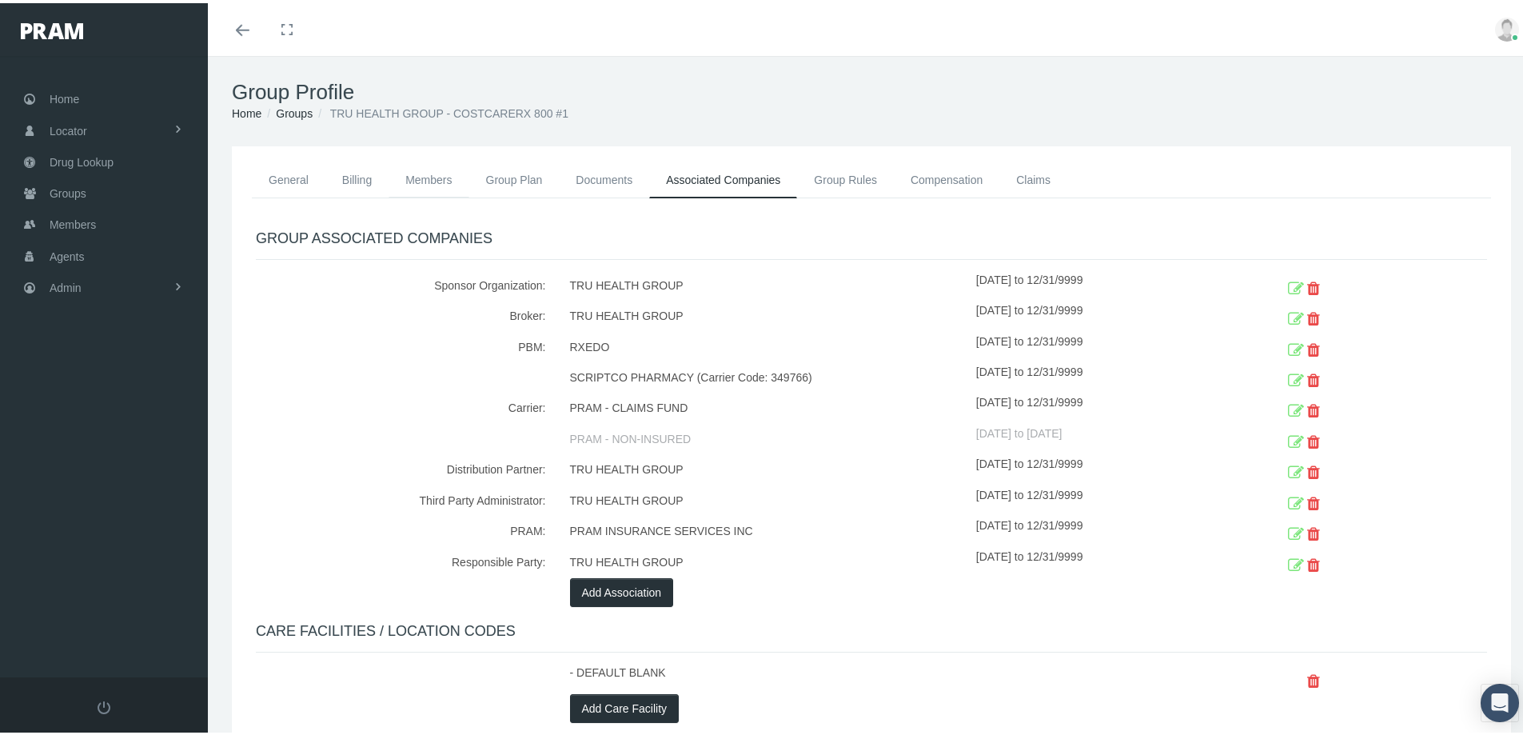
click at [421, 181] on link "Members" at bounding box center [428, 176] width 80 height 35
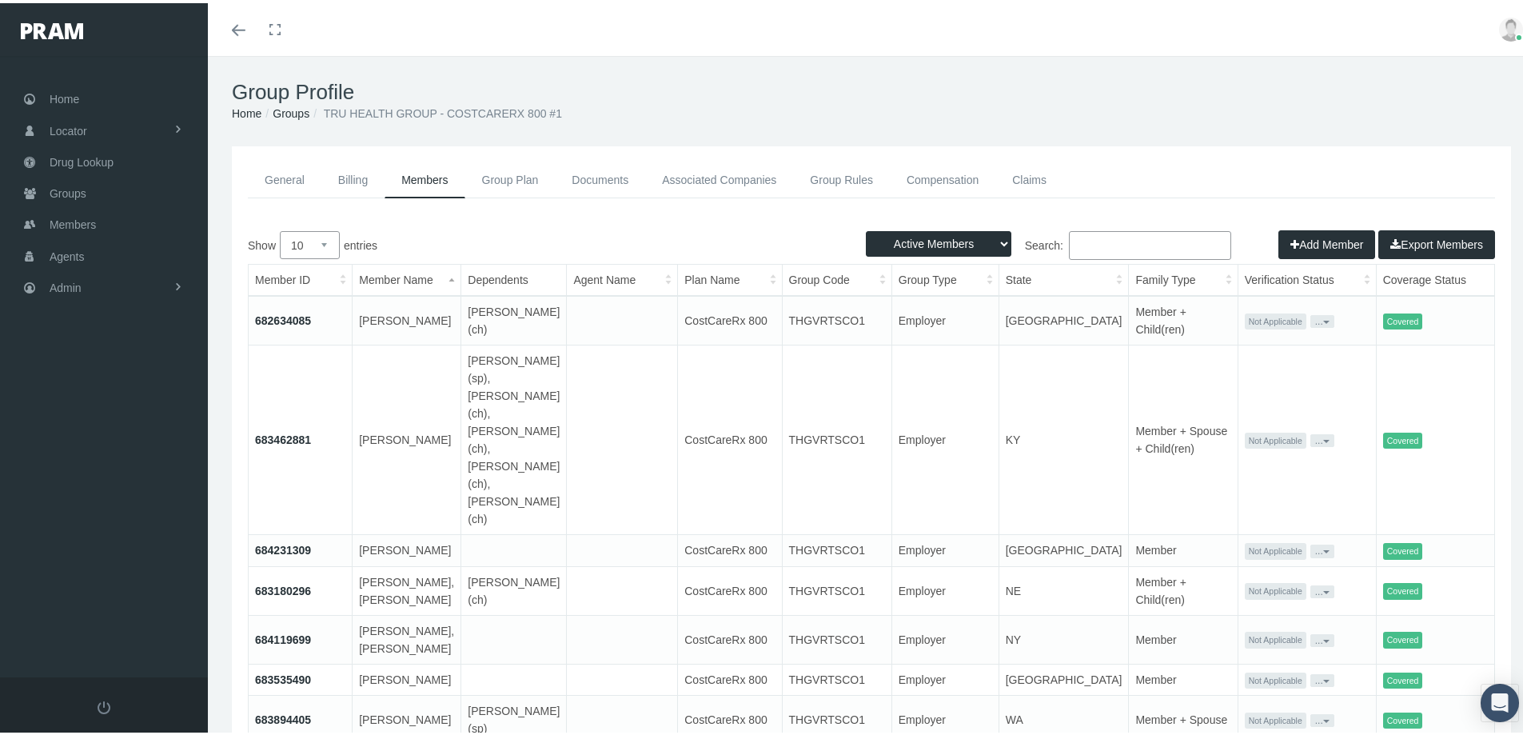
paste input "684929020"
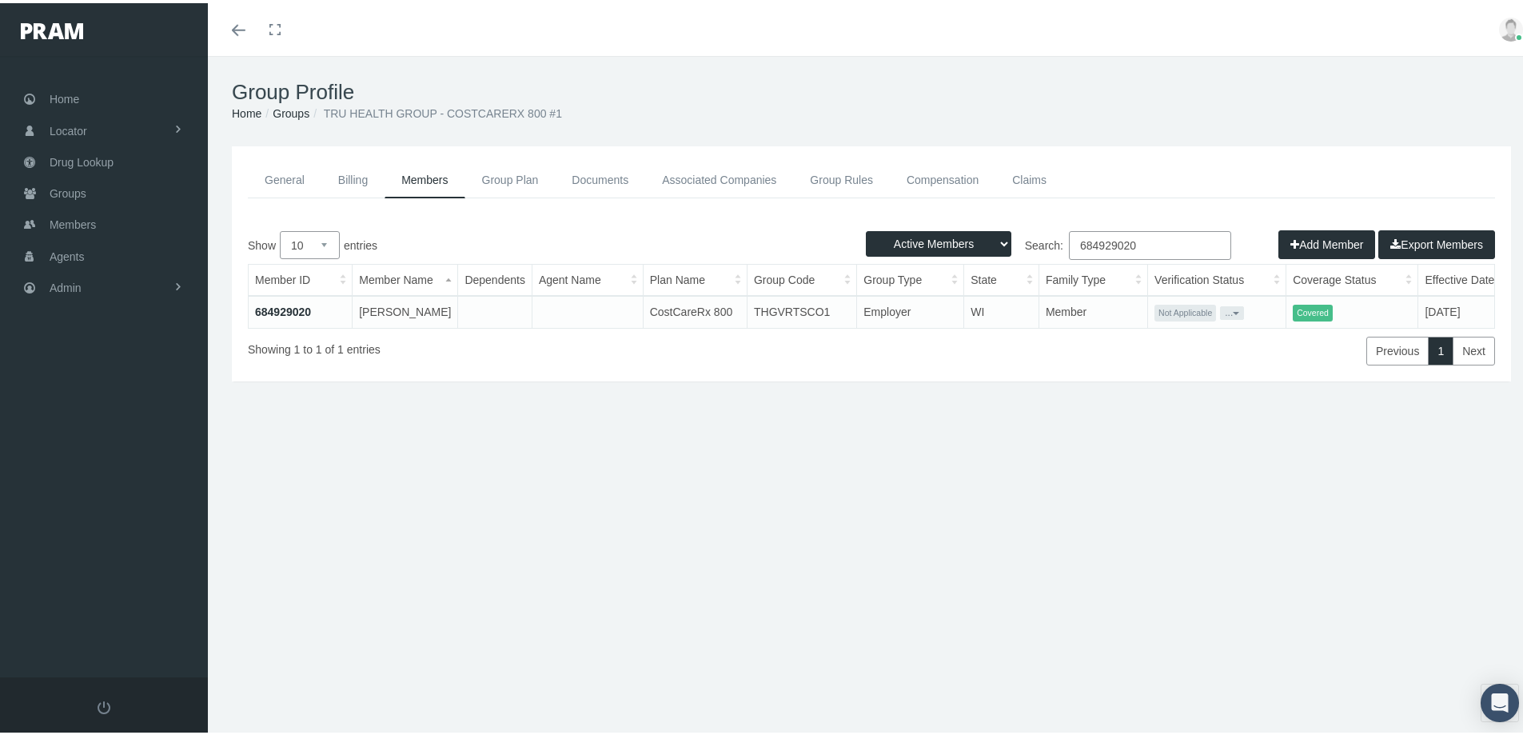
type input "684929020"
click at [280, 315] on link "684929020" at bounding box center [283, 308] width 56 height 13
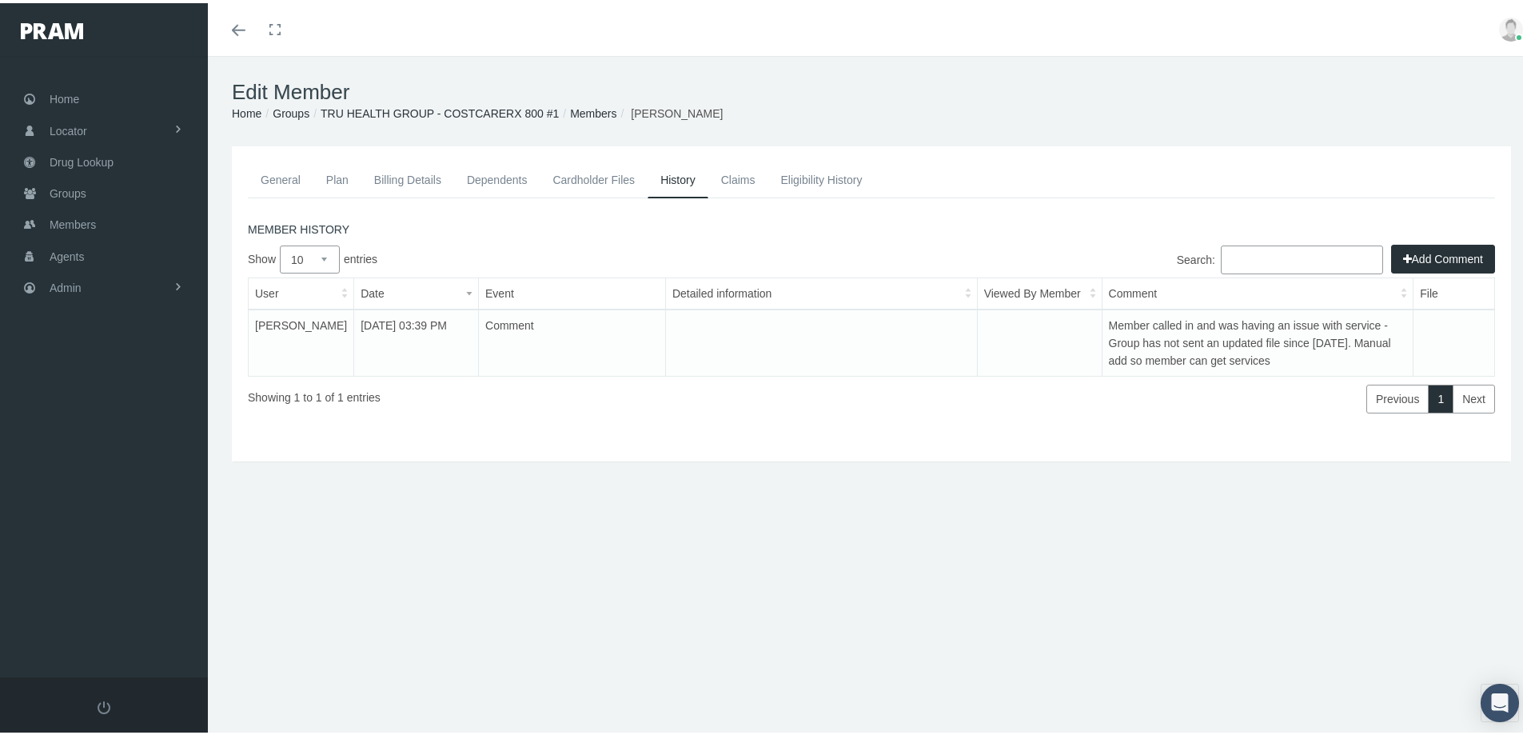
click at [278, 169] on link "General" at bounding box center [281, 176] width 66 height 35
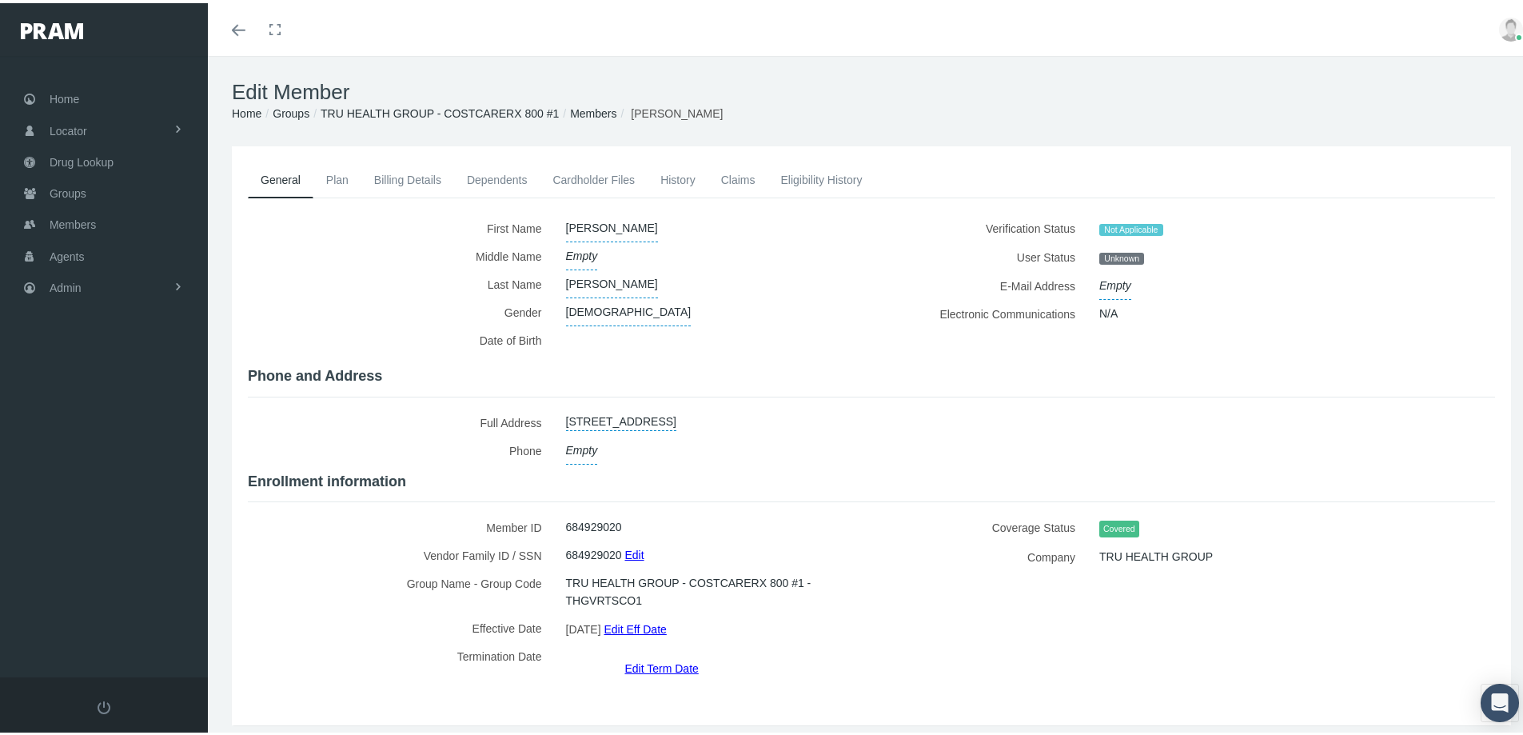
click at [334, 633] on label "Effective Date" at bounding box center [401, 625] width 306 height 28
